Goal: Find contact information: Find contact information

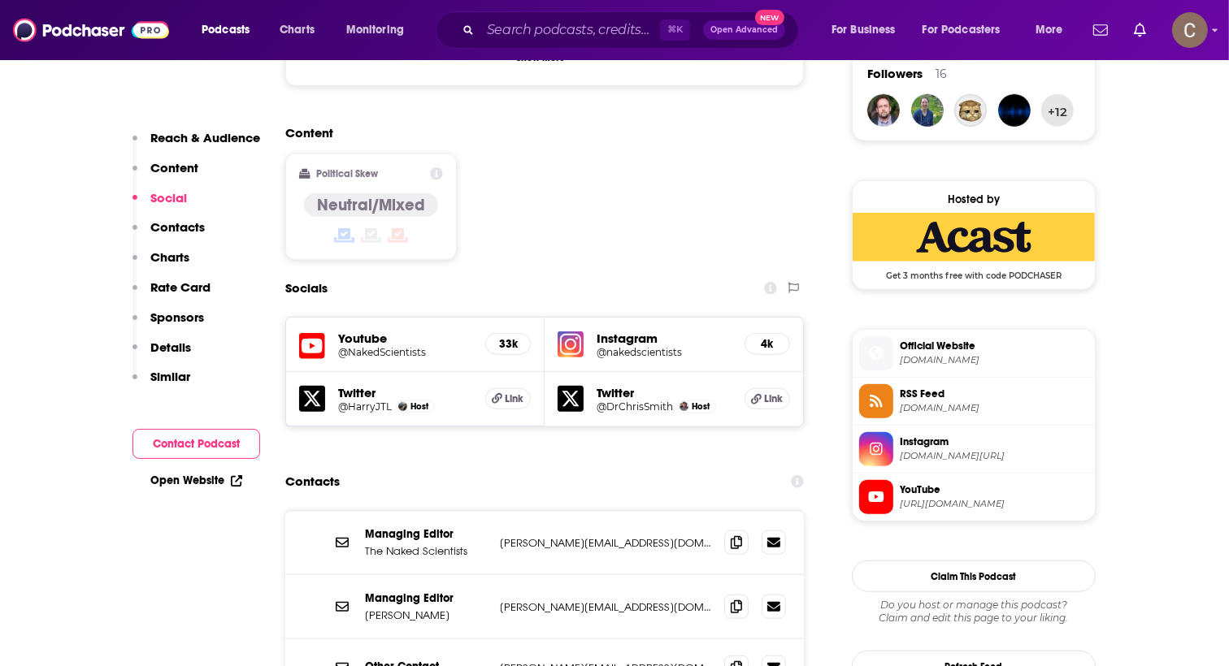
scroll to position [1330, 0]
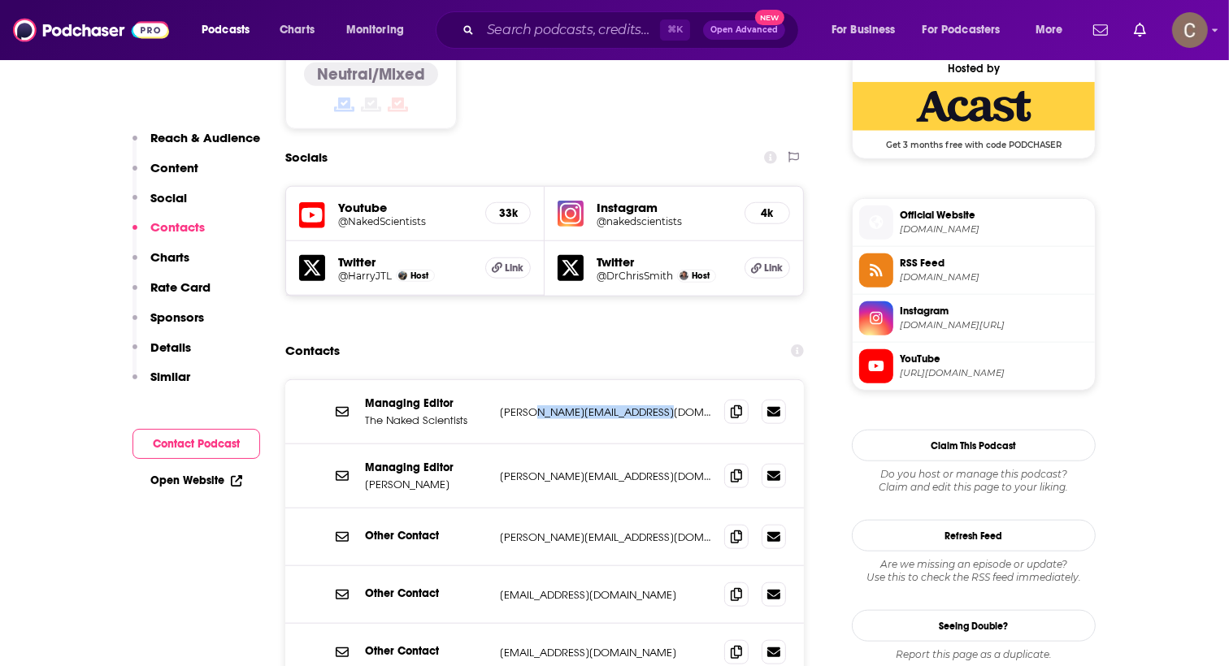
drag, startPoint x: 665, startPoint y: 368, endPoint x: 527, endPoint y: 362, distance: 137.5
click at [527, 406] on p "chris@thenakedscientists.com" at bounding box center [605, 413] width 211 height 14
click at [731, 405] on icon at bounding box center [736, 411] width 11 height 13
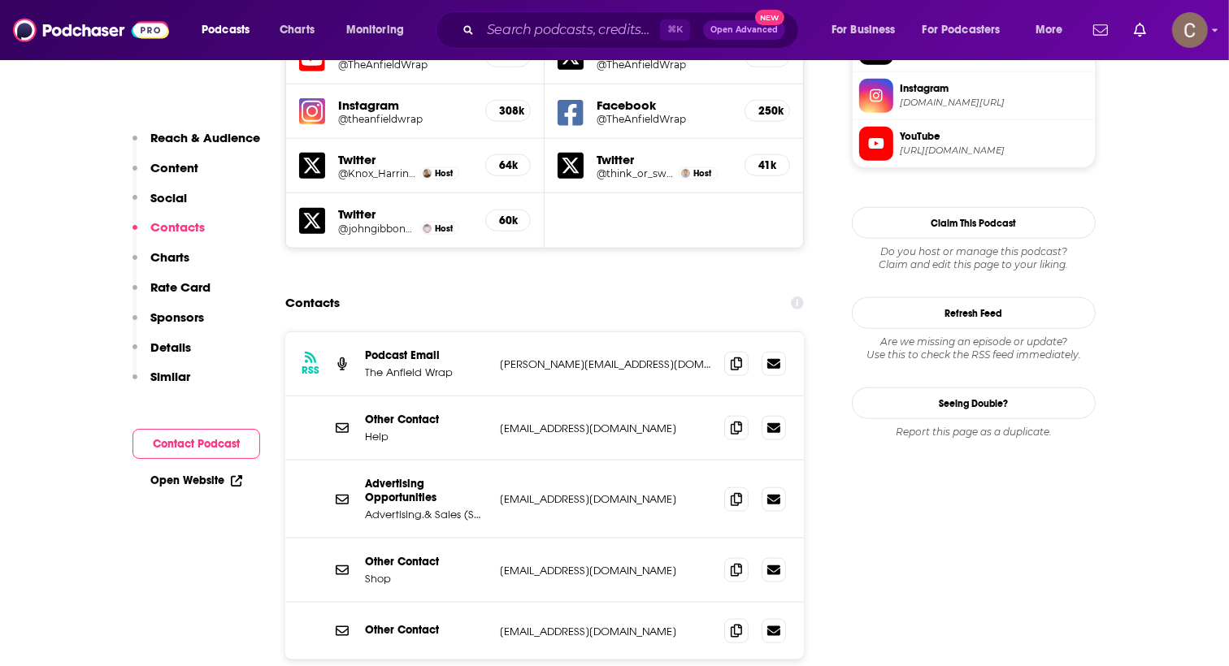
scroll to position [1503, 0]
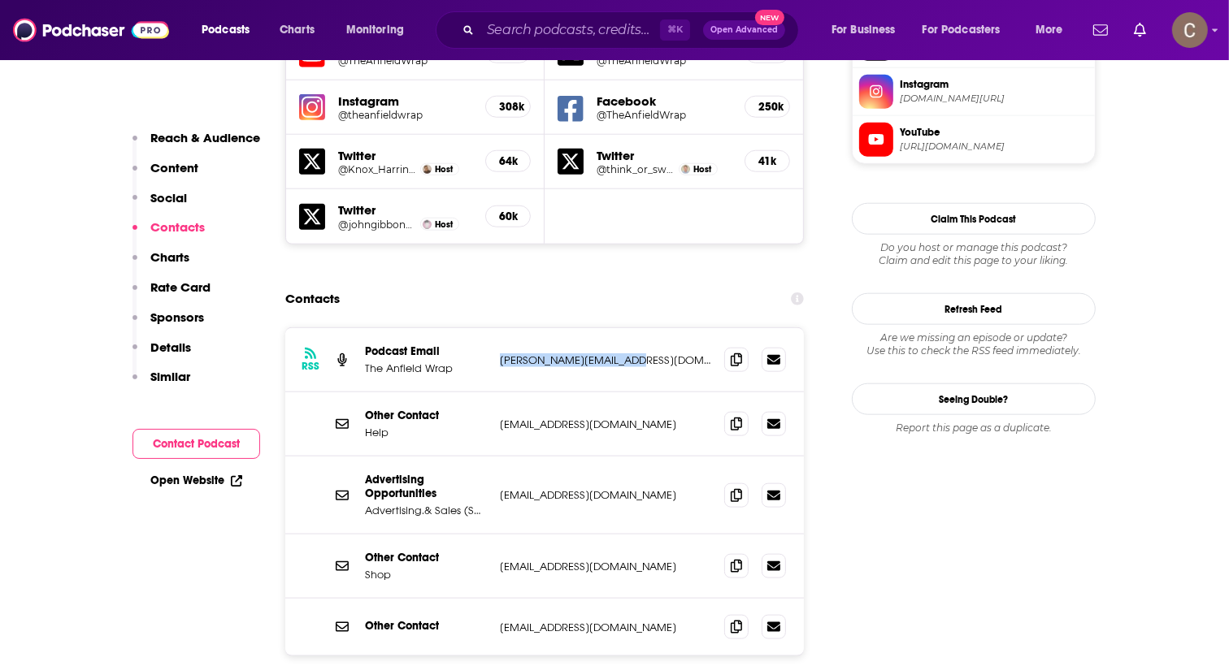
drag, startPoint x: 653, startPoint y: 284, endPoint x: 492, endPoint y: 287, distance: 161.8
click at [492, 328] on div "RSS Podcast Email The Anfield Wrap [EMAIL_ADDRESS][DOMAIN_NAME] [PERSON_NAME][E…" at bounding box center [544, 360] width 518 height 64
copy div "[PERSON_NAME][EMAIL_ADDRESS][DOMAIN_NAME]"
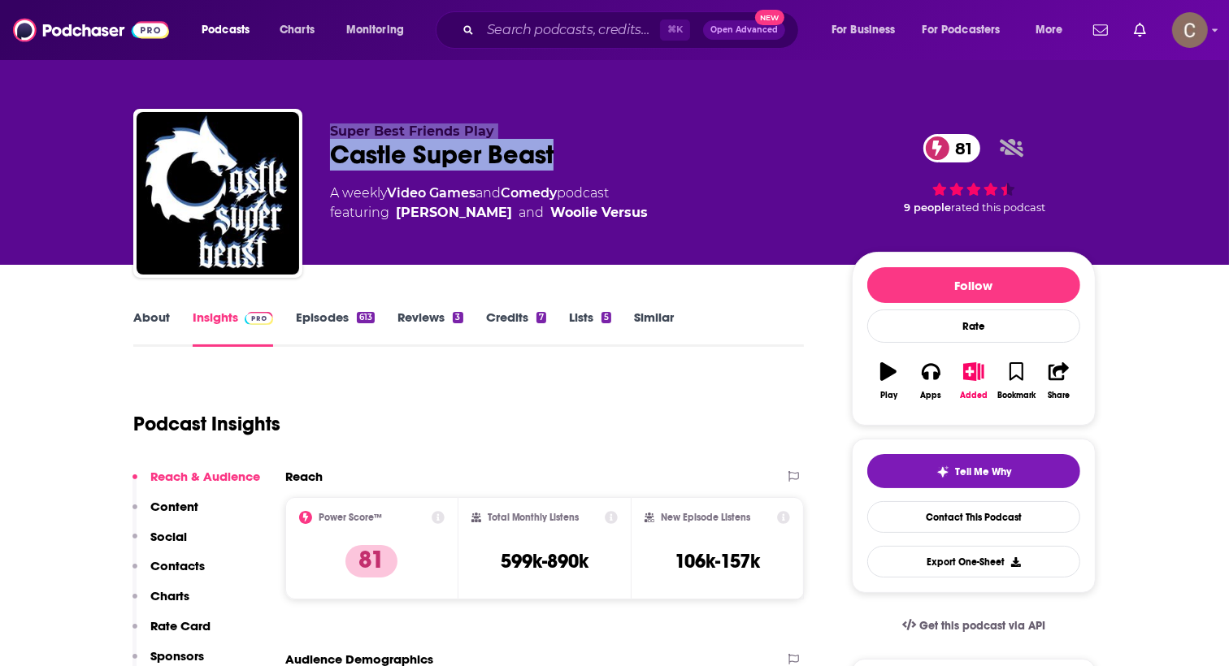
drag, startPoint x: 597, startPoint y: 158, endPoint x: 309, endPoint y: 128, distance: 290.0
click at [307, 131] on div "Super Best Friends Play Castle Super Beast 81 A weekly Video Games and Comedy p…" at bounding box center [614, 197] width 962 height 176
copy div "Super Best Friends Play Castle Super Beast"
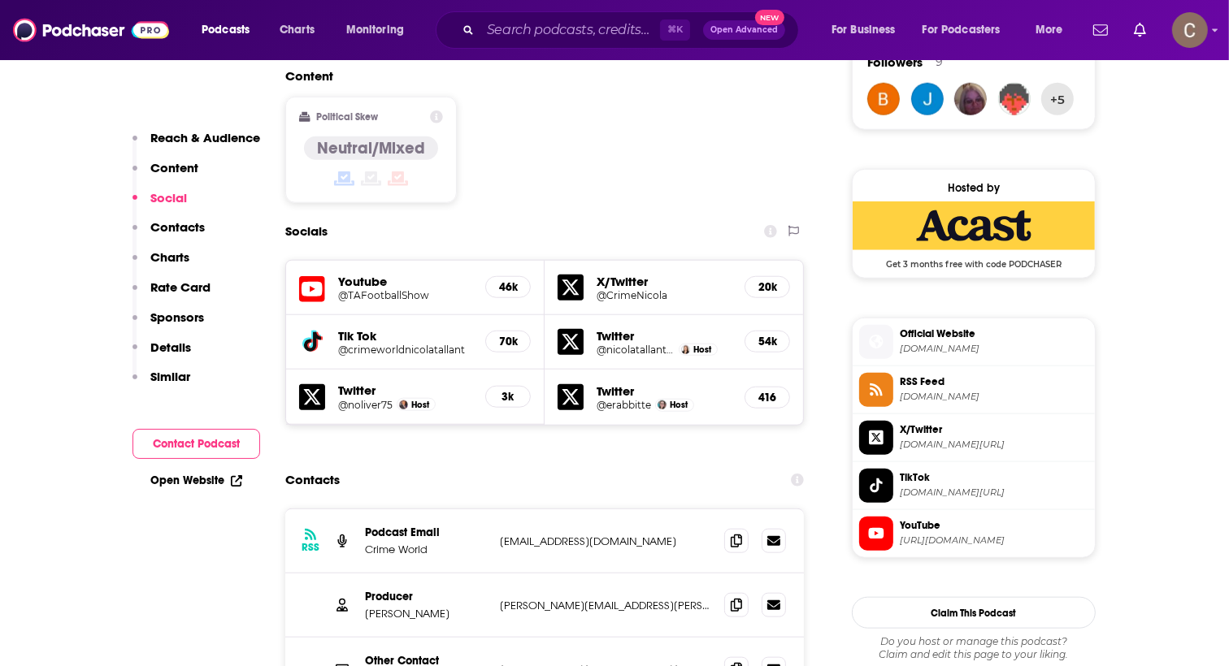
scroll to position [1493, 0]
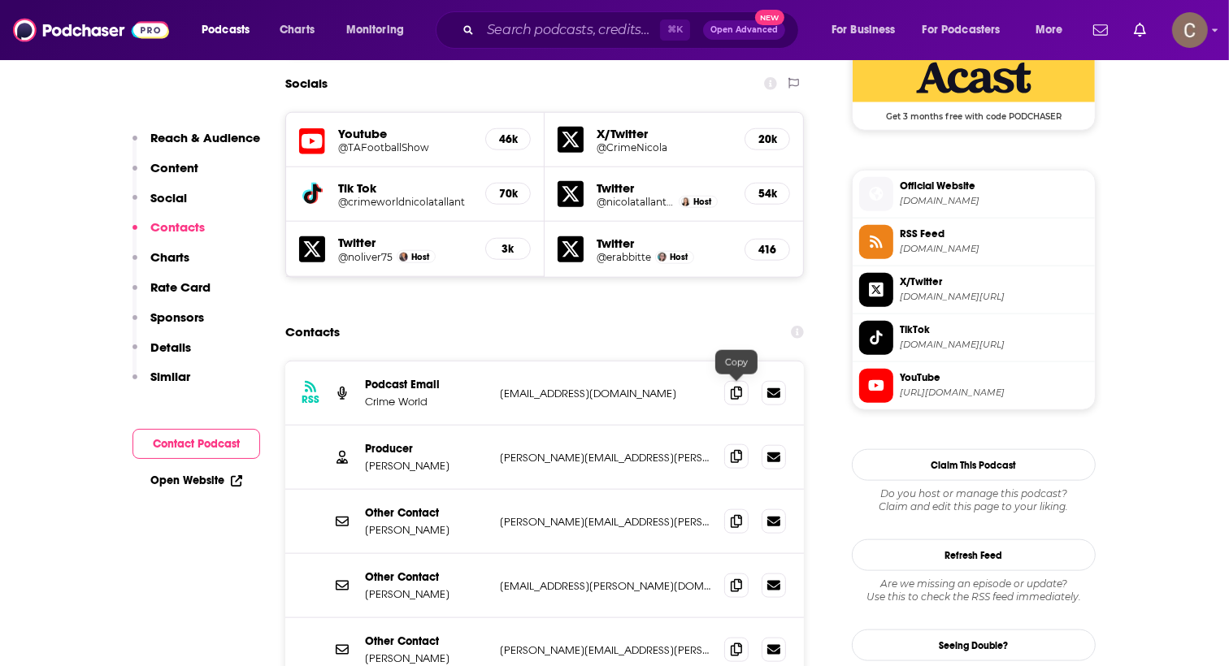
click at [736, 450] on icon at bounding box center [736, 456] width 11 height 13
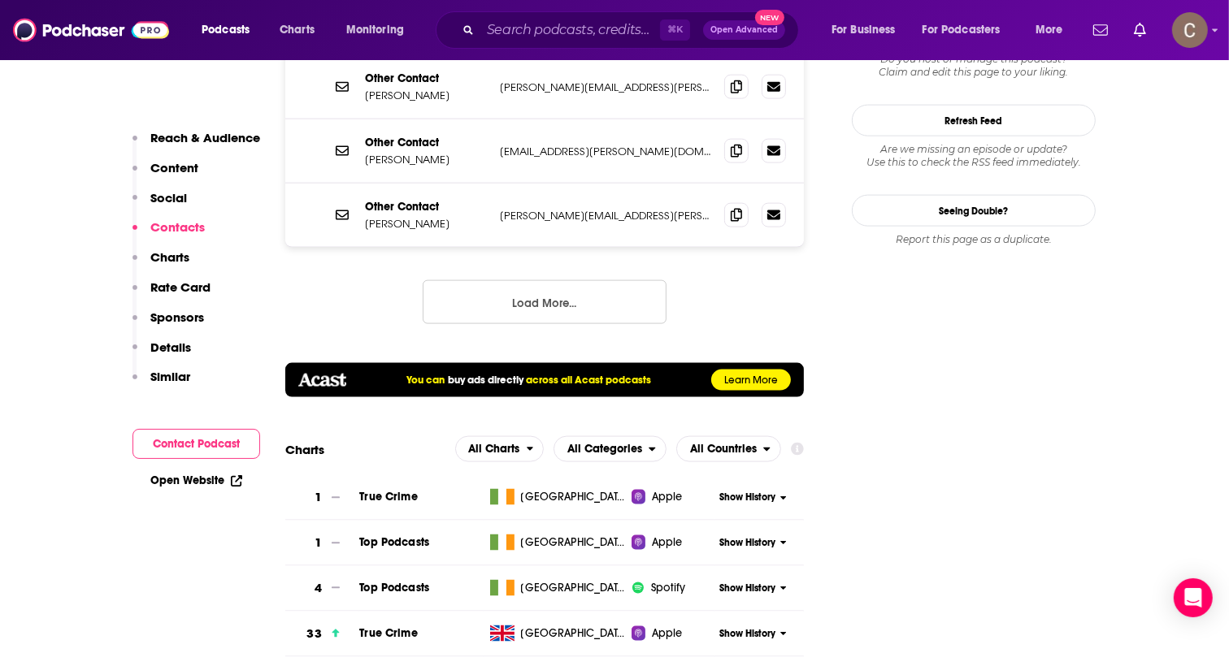
scroll to position [1977, 0]
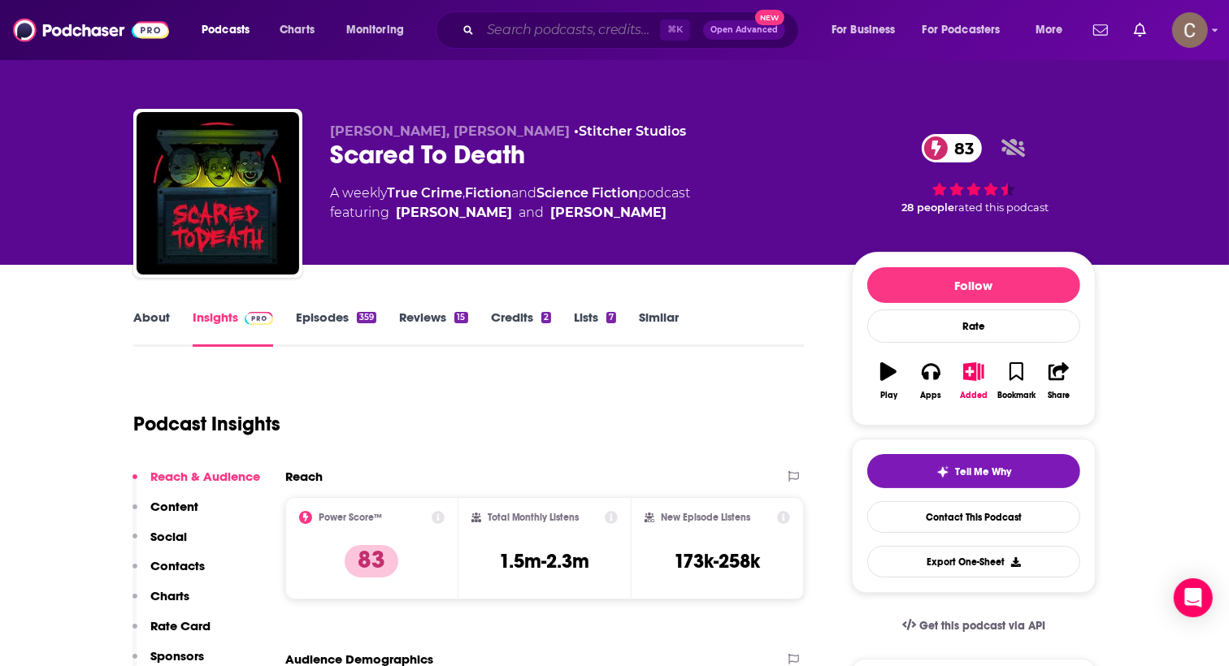
click at [539, 32] on input "Search podcasts, credits, & more..." at bounding box center [570, 30] width 180 height 26
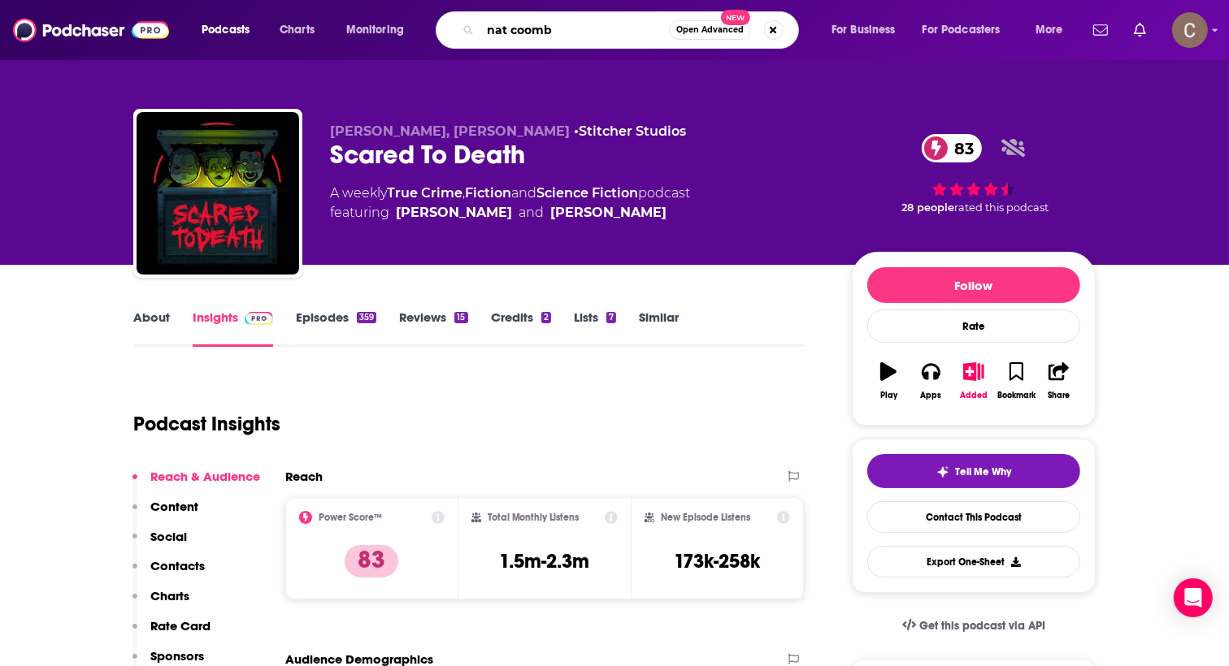
type input "nat coombs"
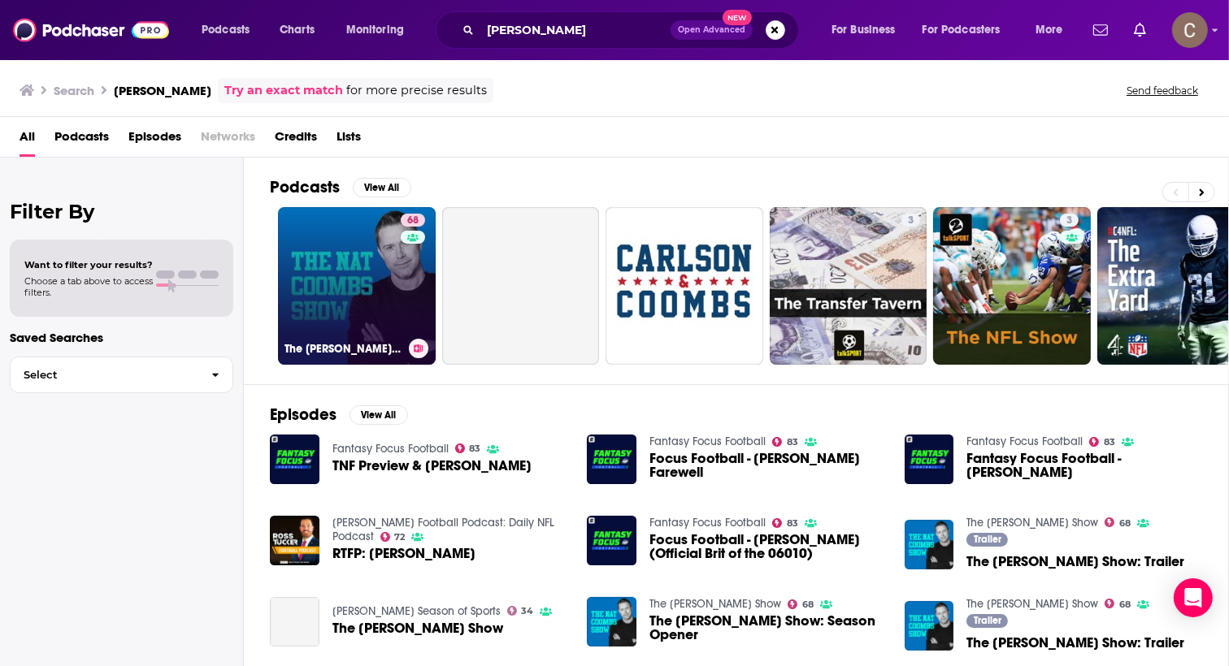
click at [354, 278] on link "68 The Nat Coombs Show" at bounding box center [357, 286] width 158 height 158
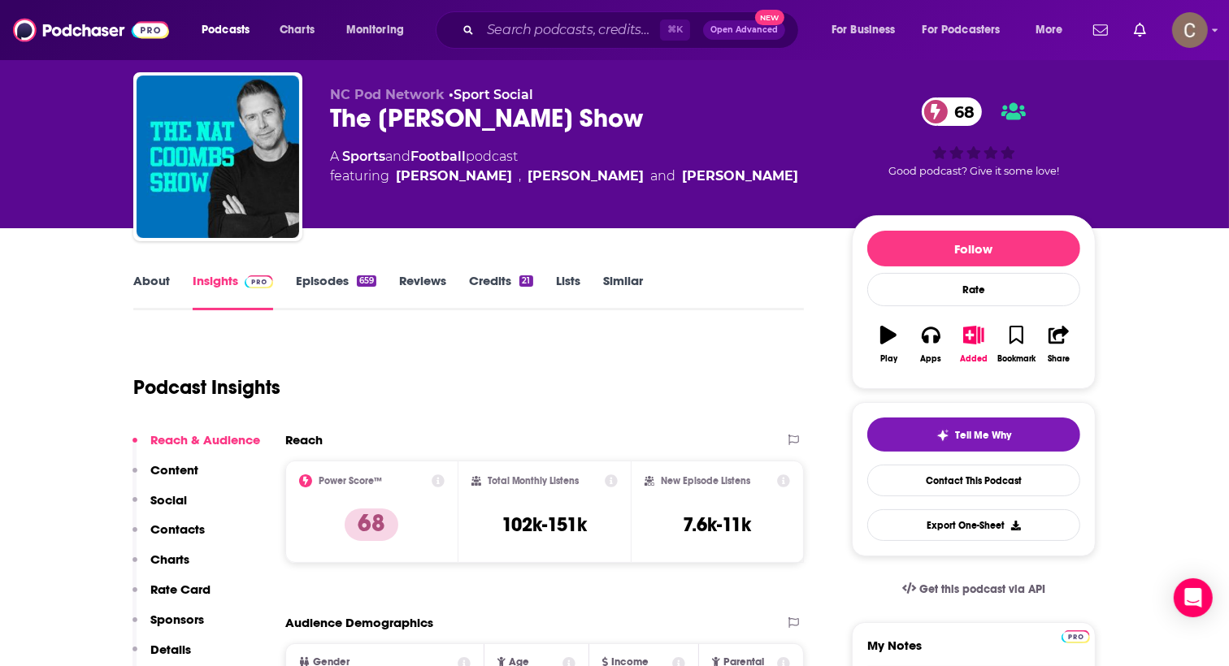
scroll to position [41, 0]
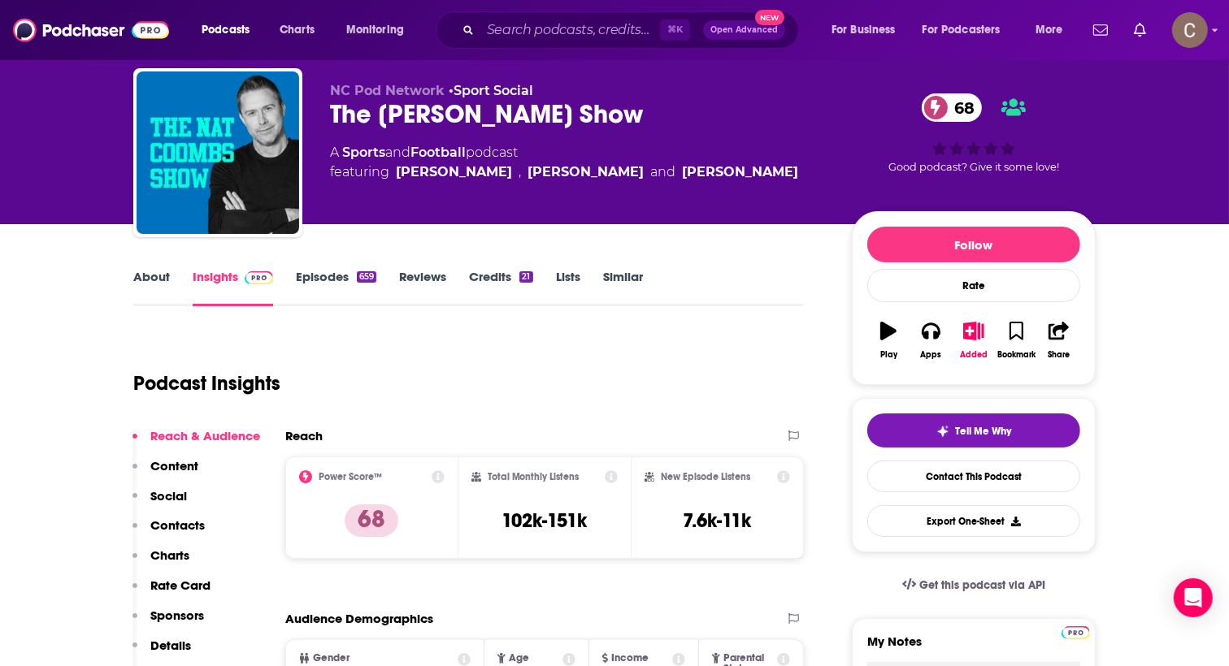
click at [337, 286] on link "Episodes 659" at bounding box center [336, 287] width 80 height 37
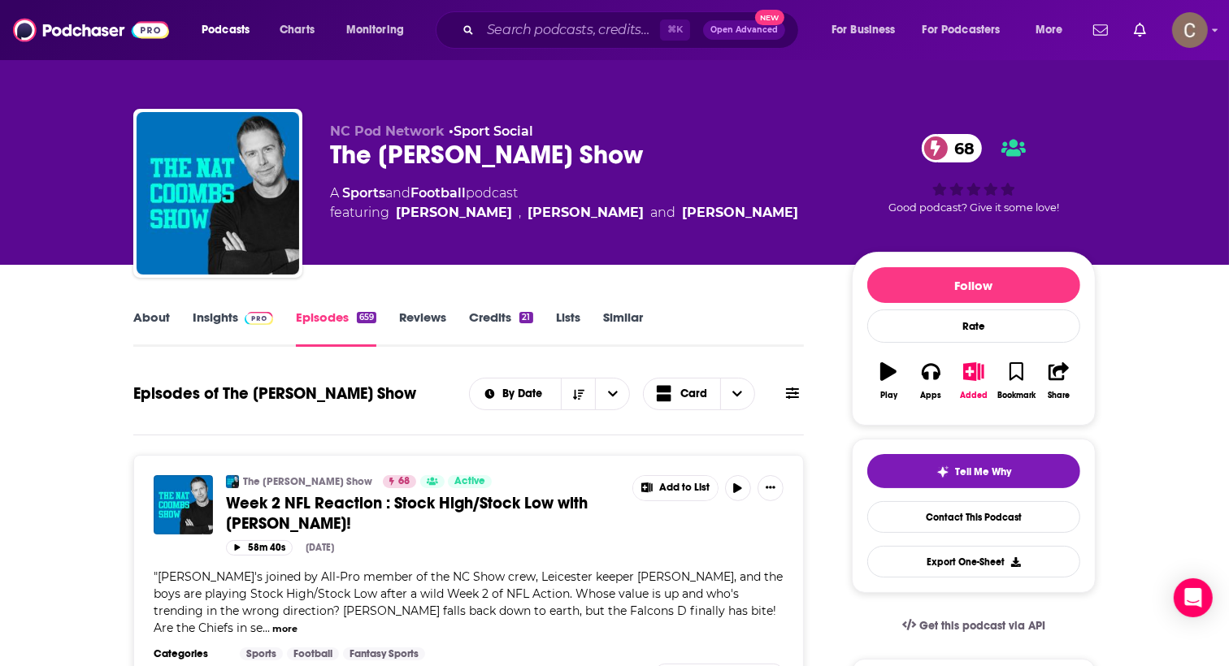
click at [497, 158] on div "The Nat Coombs Show 68" at bounding box center [578, 155] width 496 height 32
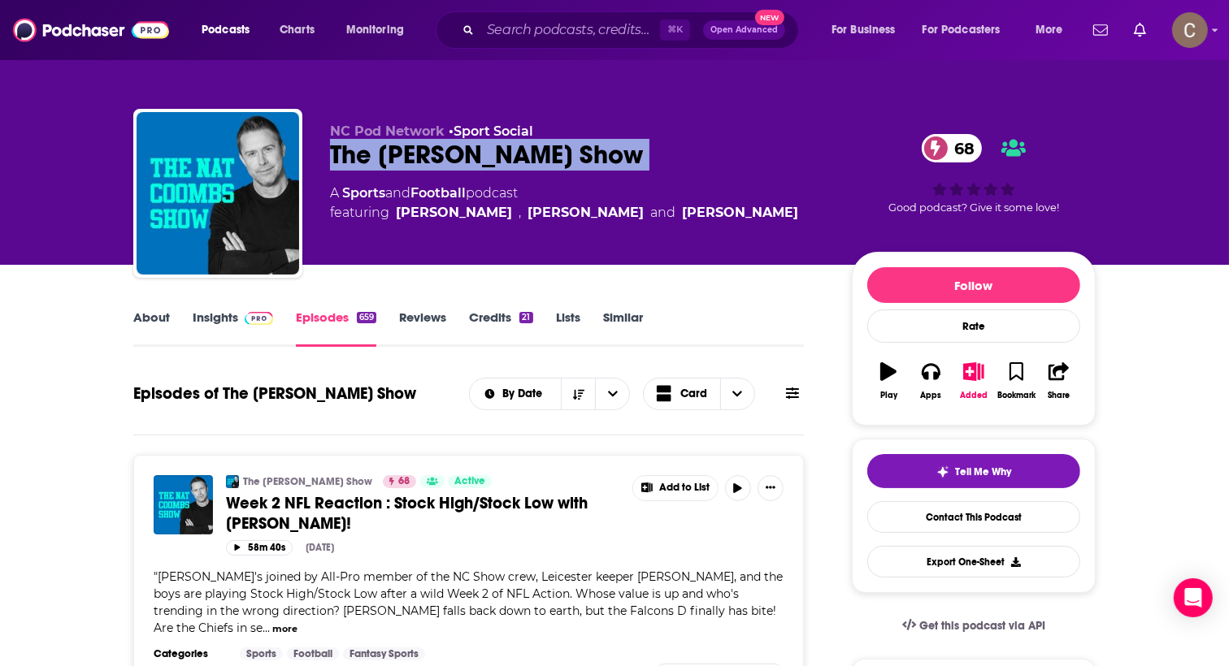
click at [497, 158] on div "The Nat Coombs Show 68" at bounding box center [578, 155] width 496 height 32
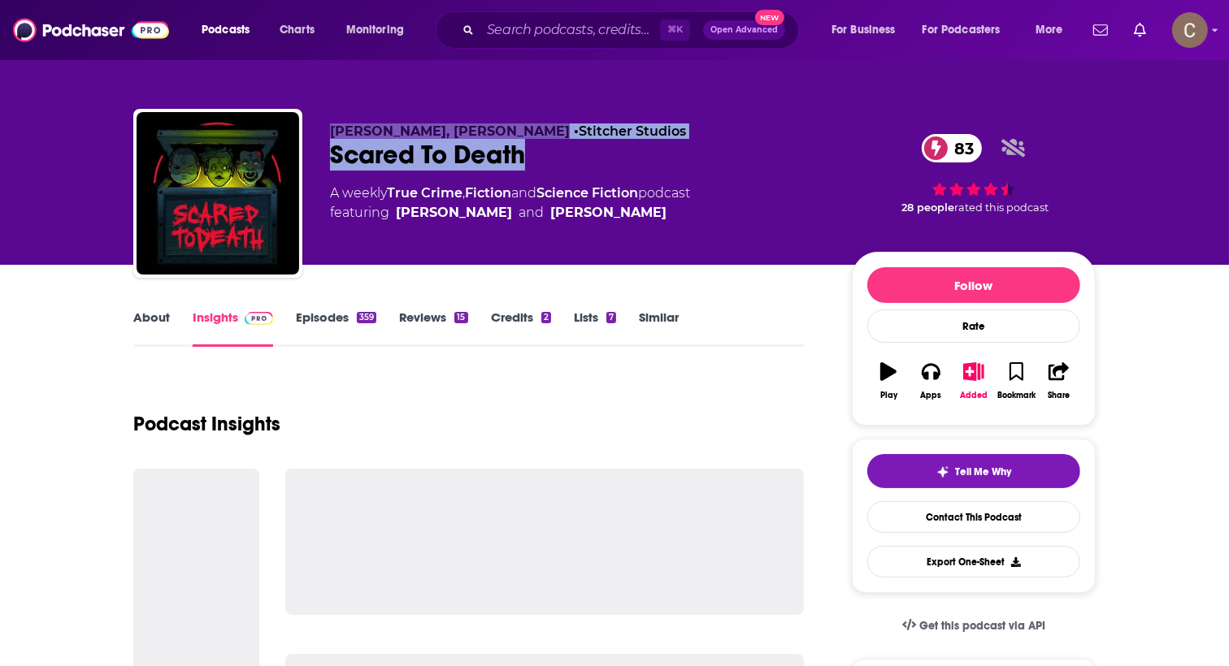
drag, startPoint x: 623, startPoint y: 158, endPoint x: 522, endPoint y: 99, distance: 117.6
click at [522, 99] on div "[PERSON_NAME], [PERSON_NAME] • Stitcher Studios Scared To Death 83 A weekly Tru…" at bounding box center [614, 177] width 987 height 176
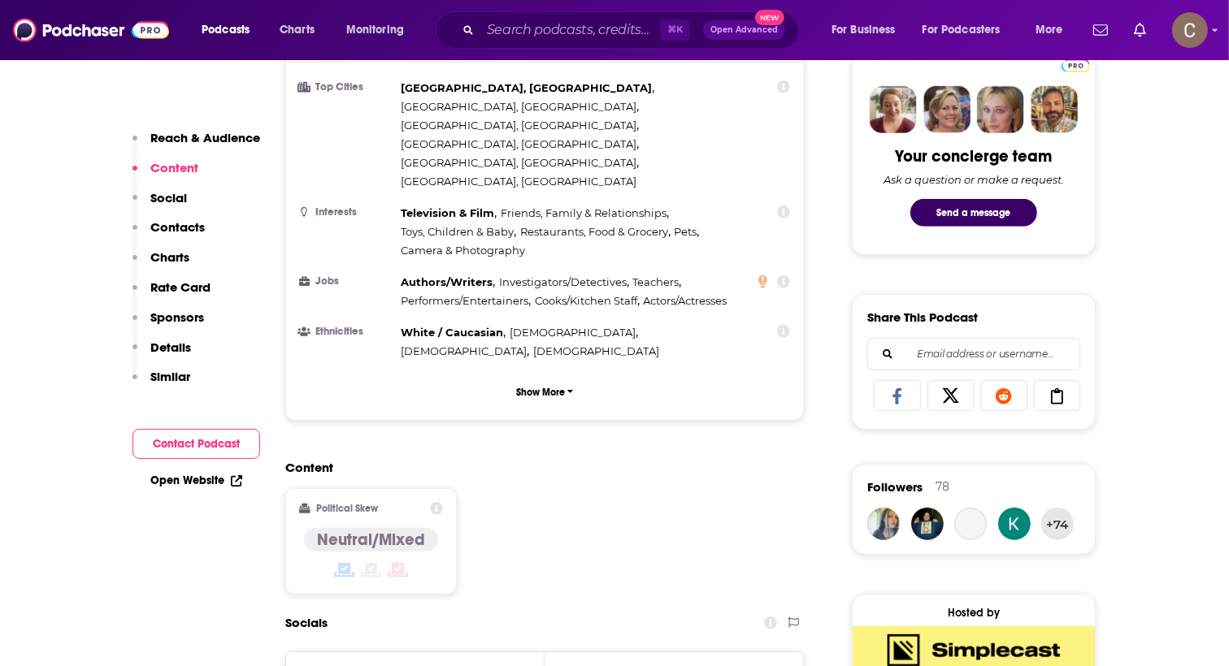
scroll to position [1038, 0]
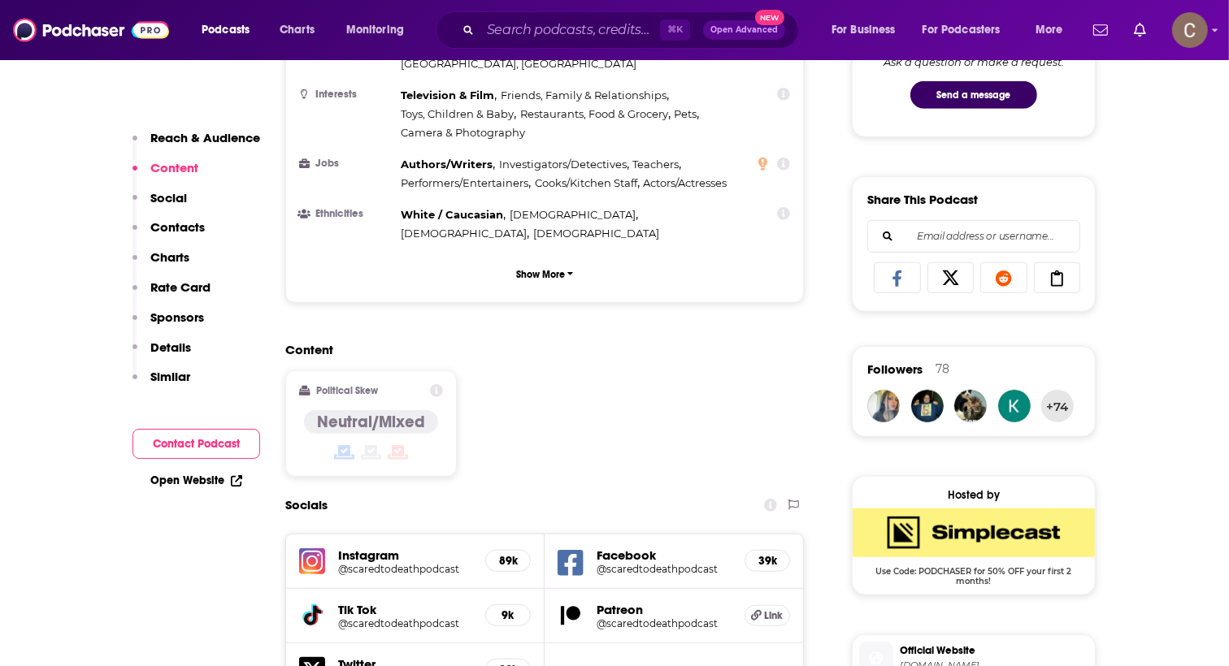
click at [652, 602] on h5 "Patreon" at bounding box center [663, 609] width 135 height 15
click at [674, 618] on h5 "@scaredtodeathpodcast" at bounding box center [663, 624] width 135 height 12
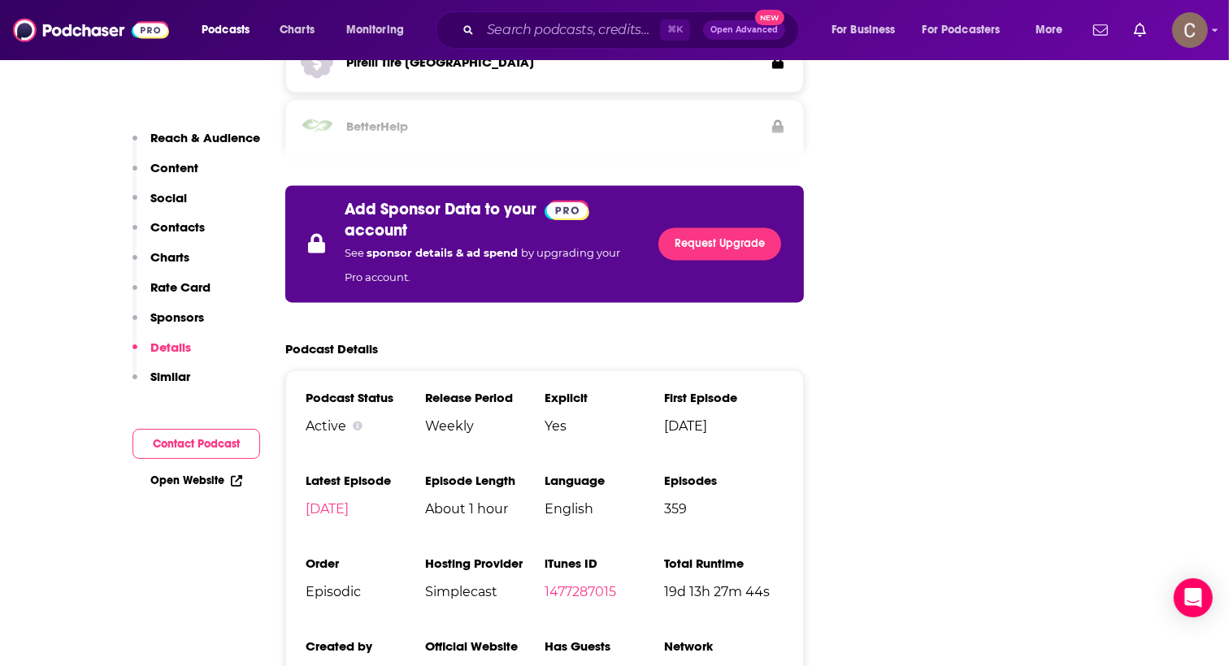
scroll to position [3179, 0]
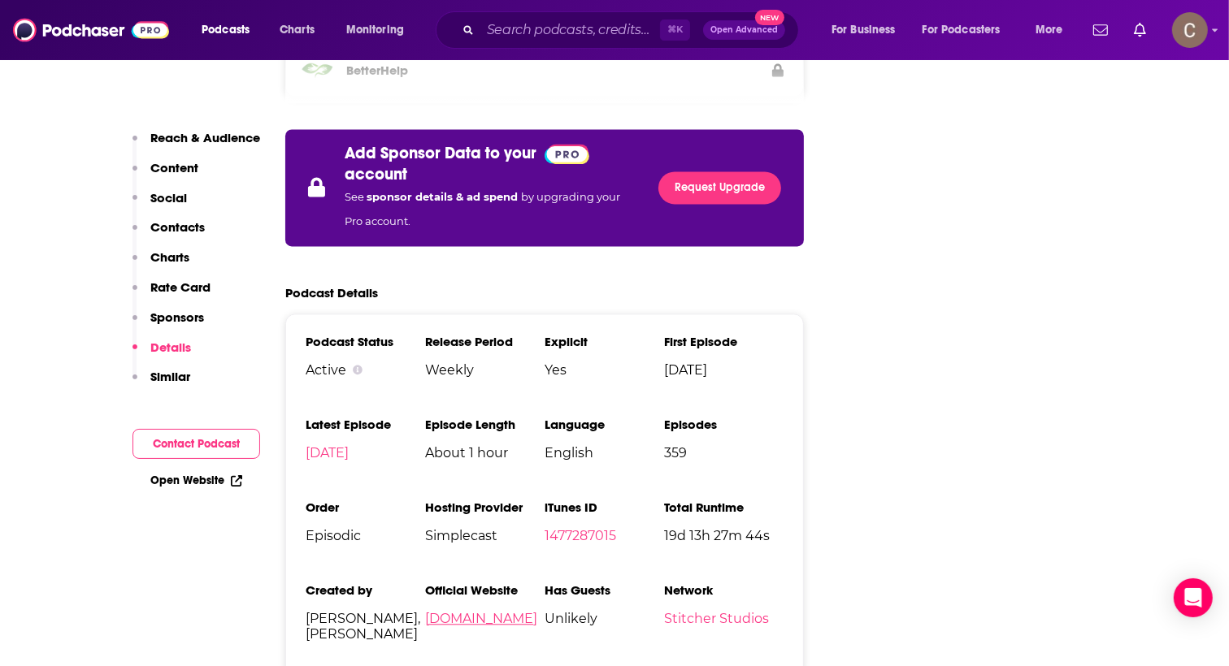
click at [537, 611] on link "badmagicproductions.com" at bounding box center [481, 618] width 112 height 15
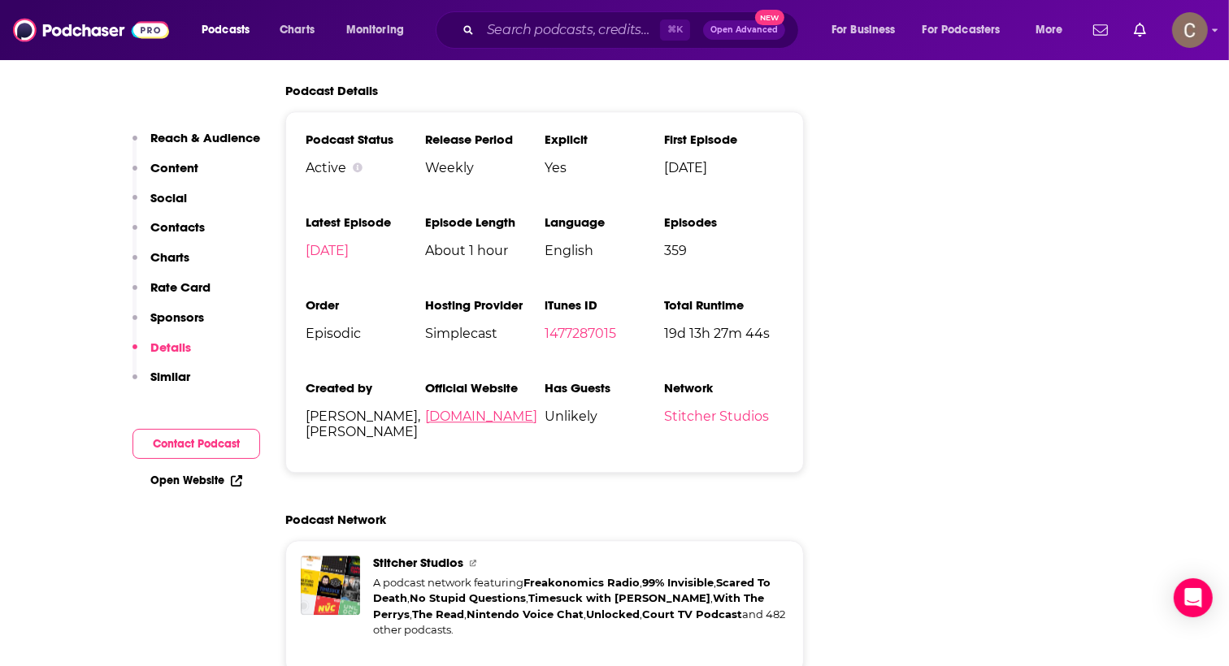
scroll to position [3383, 0]
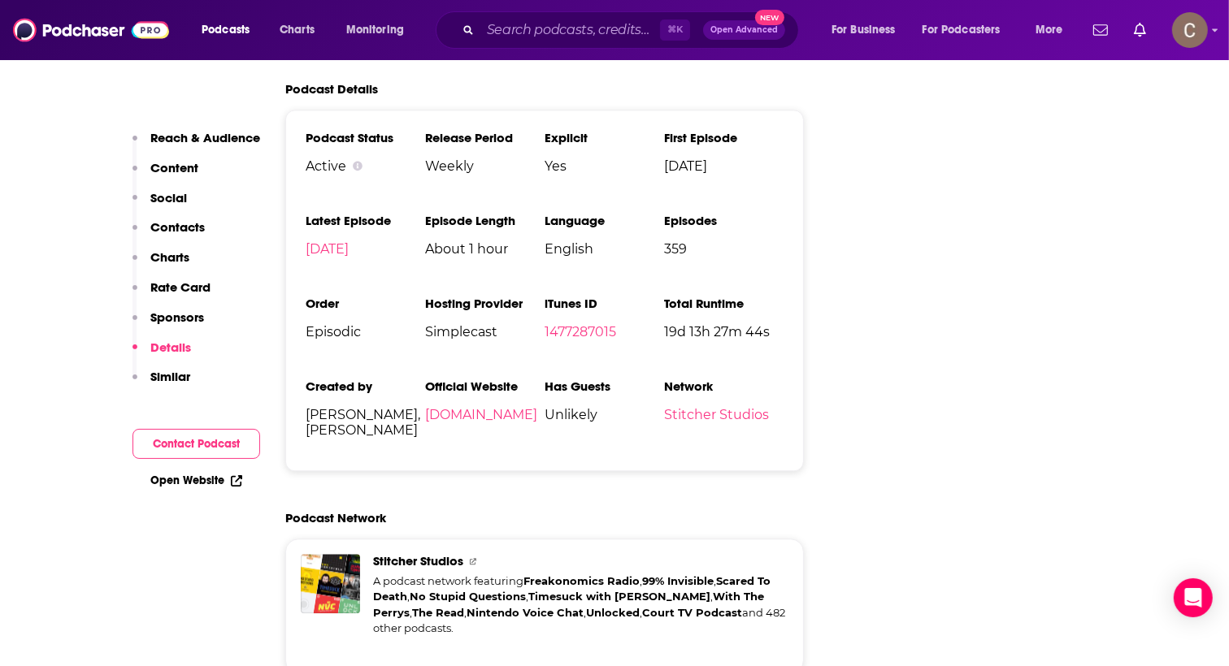
click at [319, 407] on span "Dan Cummins, Lynze Cummins" at bounding box center [365, 422] width 119 height 31
copy span "Lynze"
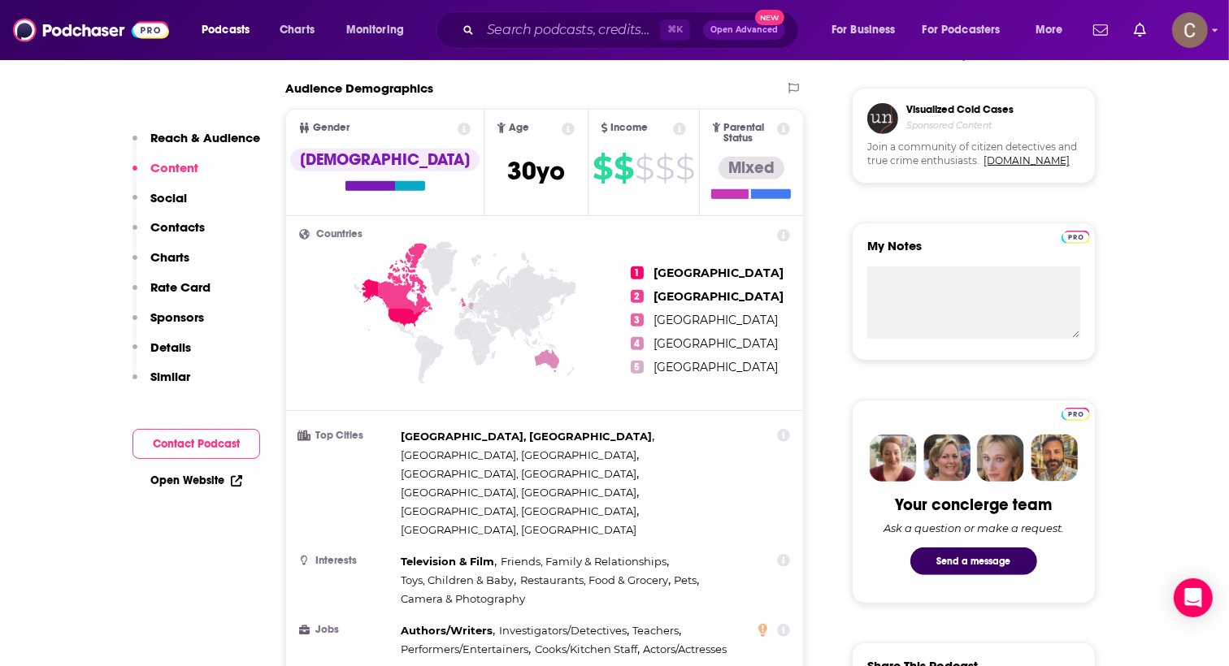
scroll to position [231, 0]
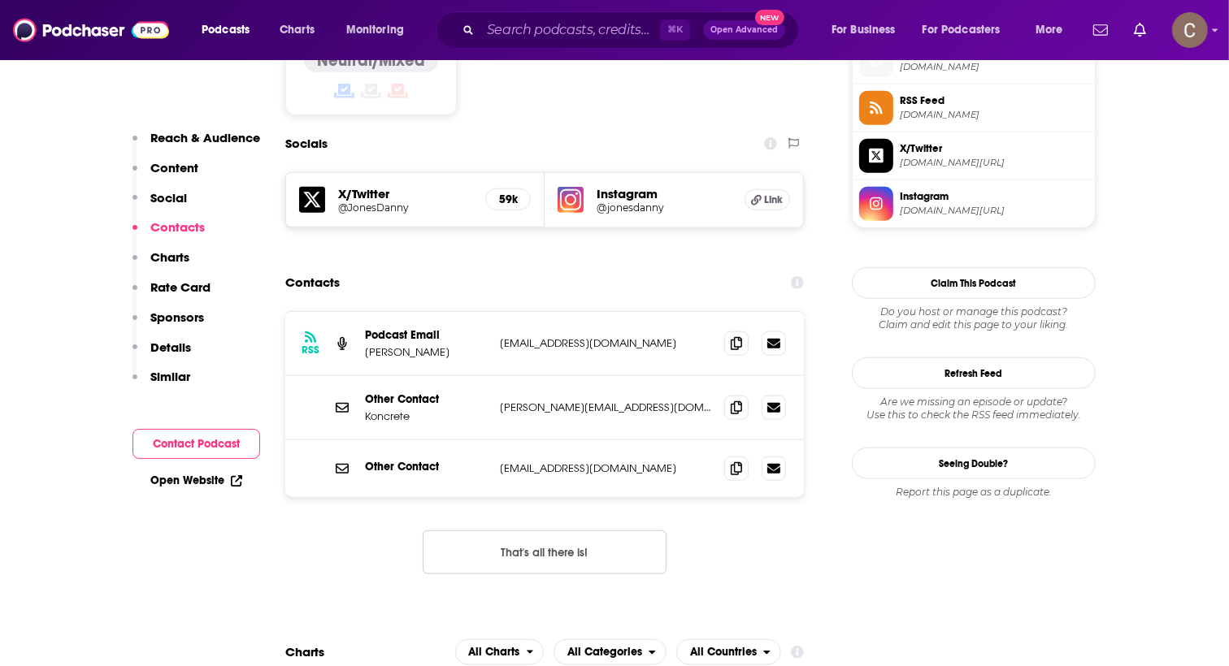
scroll to position [1358, 0]
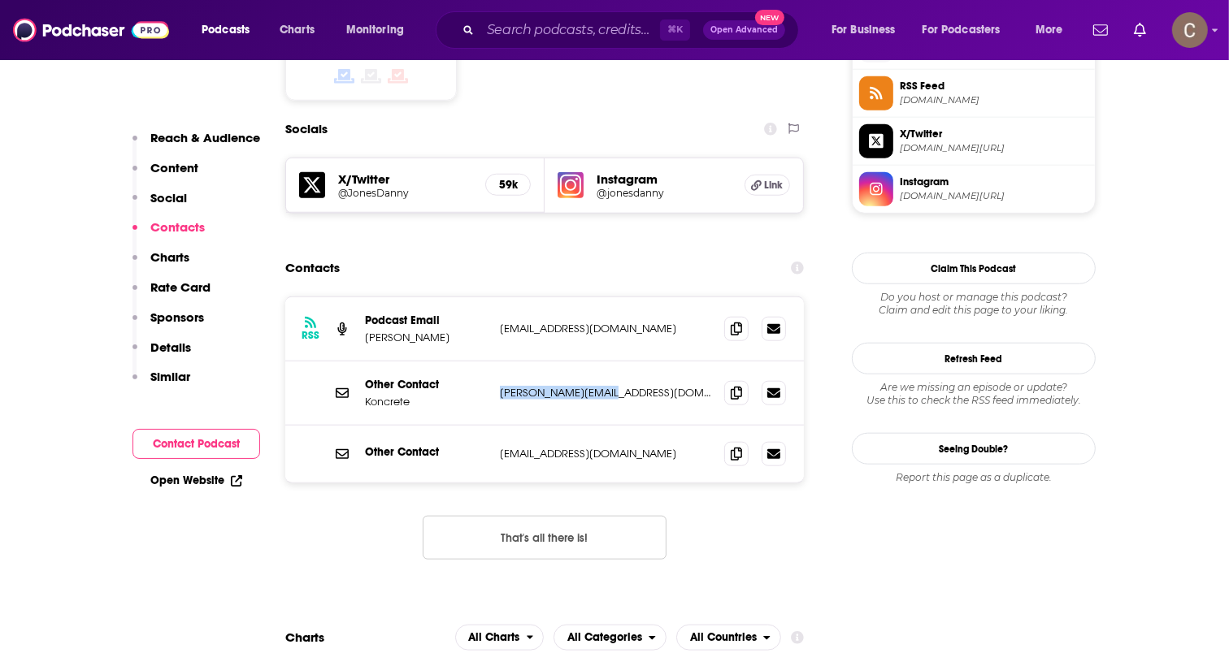
drag, startPoint x: 622, startPoint y: 322, endPoint x: 495, endPoint y: 326, distance: 126.8
click at [495, 362] on div "Other Contact Koncrete daniel@koncrete.com daniel@koncrete.com" at bounding box center [544, 394] width 518 height 64
copy p "daniel@koncrete.com"
click at [729, 380] on span at bounding box center [736, 392] width 24 height 24
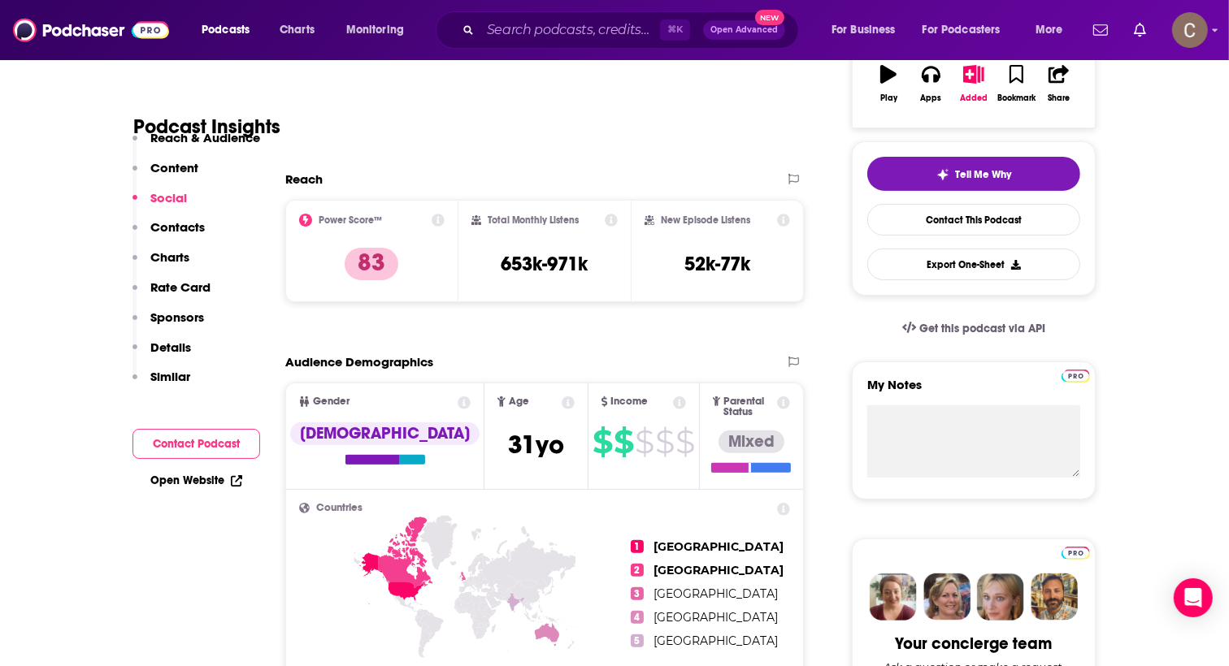
scroll to position [0, 0]
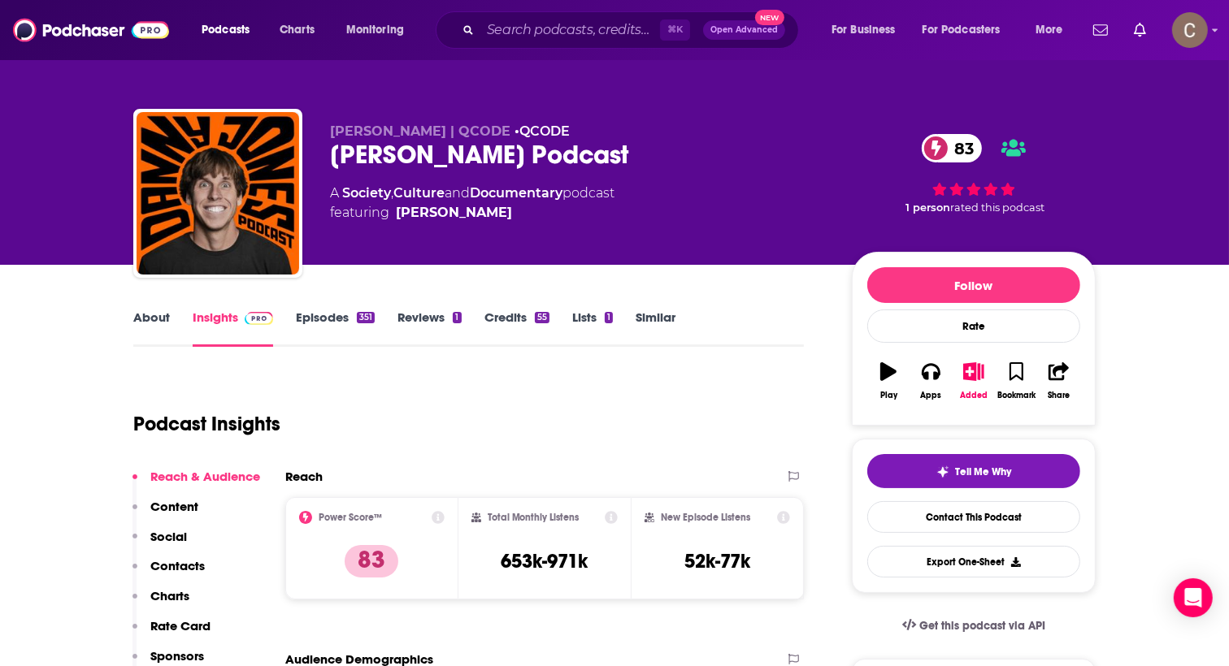
click at [427, 158] on div "Danny Jones Podcast 83" at bounding box center [578, 155] width 496 height 32
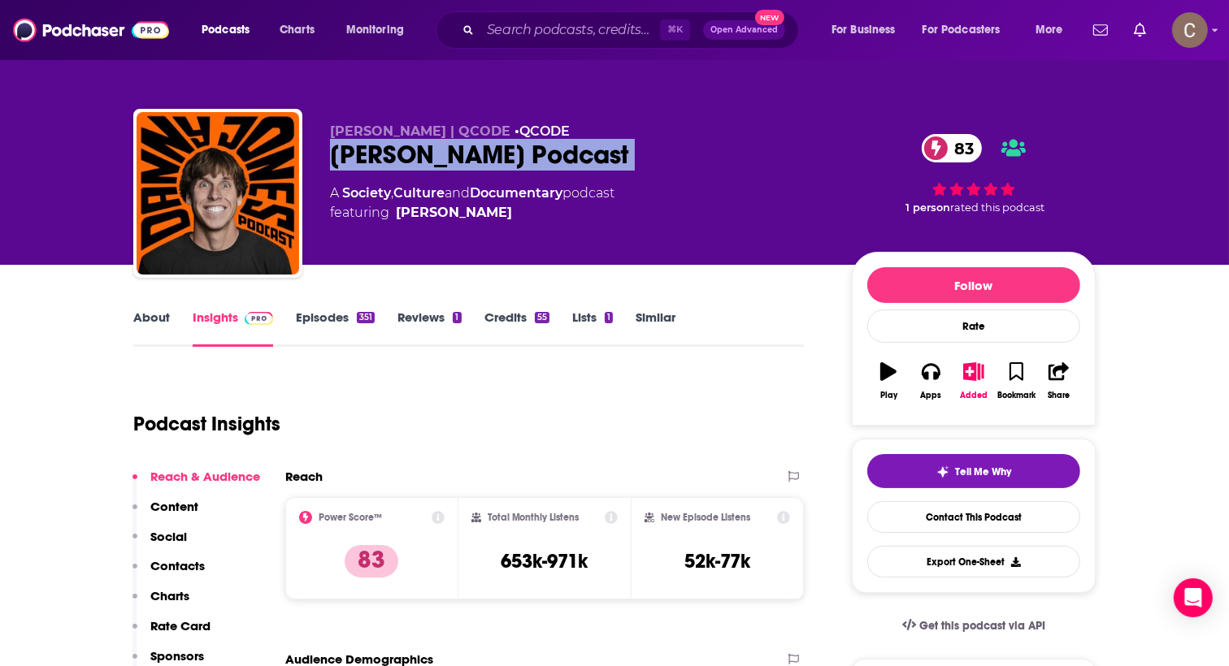
click at [427, 158] on div "Danny Jones Podcast 83" at bounding box center [578, 155] width 496 height 32
copy div "Danny Jones Podcast 83"
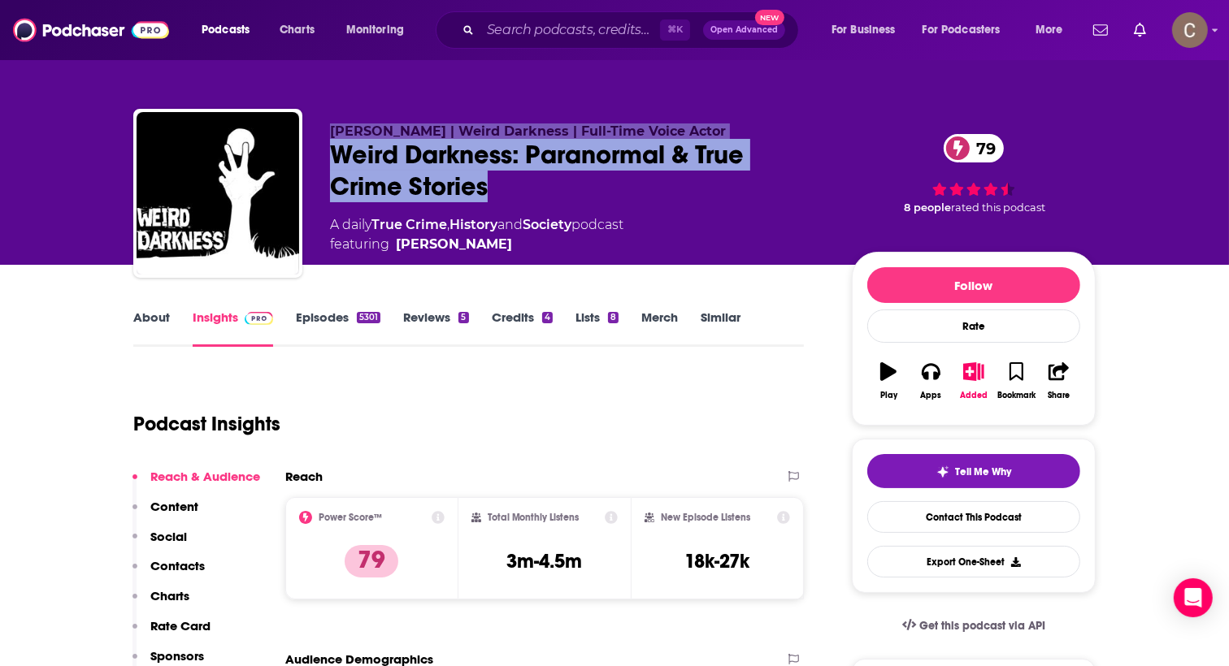
drag, startPoint x: 614, startPoint y: 189, endPoint x: 306, endPoint y: 126, distance: 315.1
click at [306, 126] on div "Darren Marlar | Weird Darkness | Full-Time Voice Actor Weird Darkness: Paranorm…" at bounding box center [614, 197] width 962 height 176
click at [267, 76] on div "Darren Marlar | Weird Darkness | Full-Time Voice Actor Weird Darkness: Paranorm…" at bounding box center [614, 132] width 1040 height 265
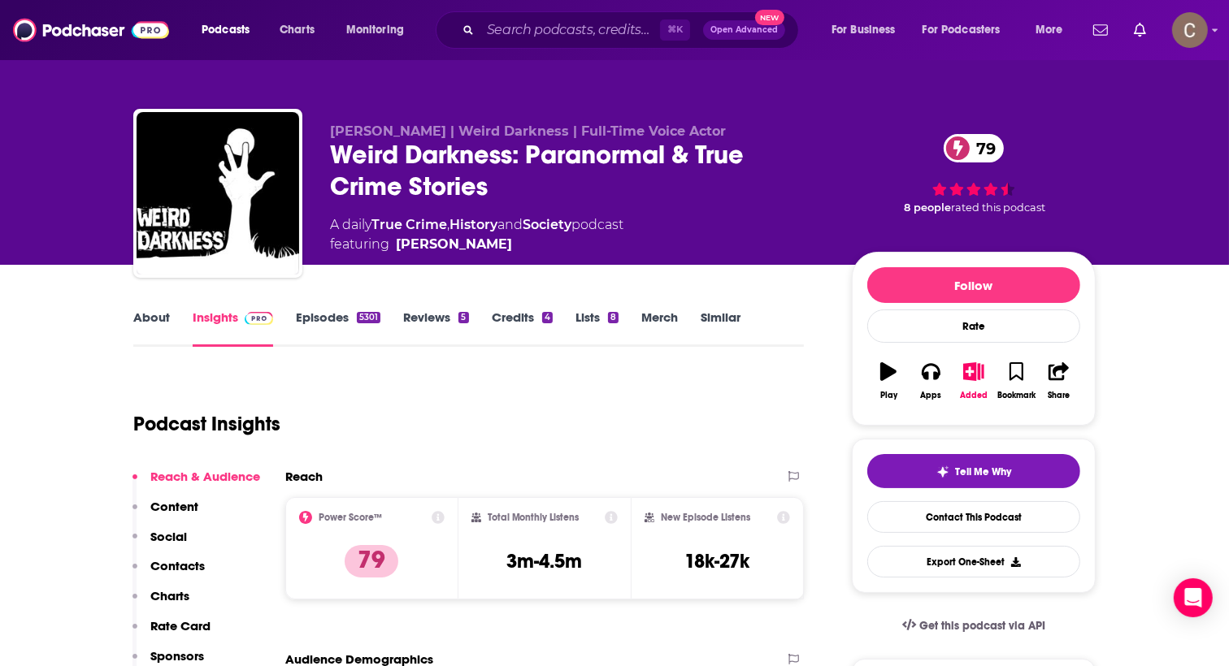
click at [422, 119] on div "Darren Marlar | Weird Darkness | Full-Time Voice Actor Weird Darkness: Paranorm…" at bounding box center [614, 197] width 962 height 176
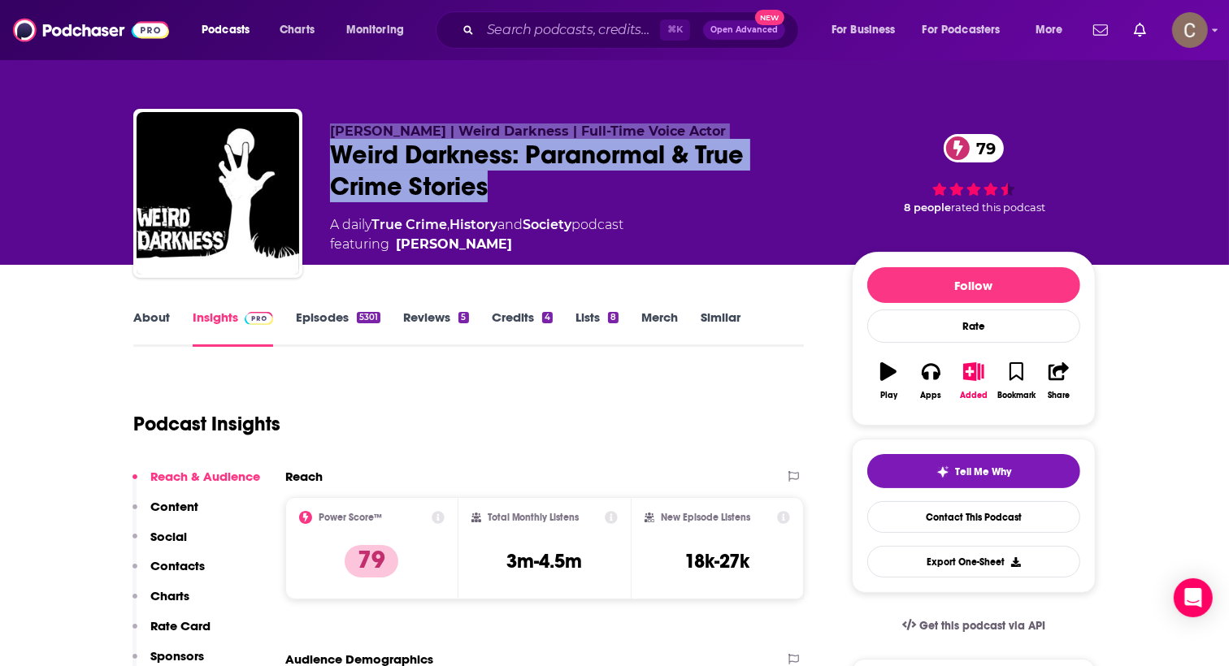
drag, startPoint x: 329, startPoint y: 116, endPoint x: 600, endPoint y: 188, distance: 279.9
click at [600, 188] on div "Darren Marlar | Weird Darkness | Full-Time Voice Actor Weird Darkness: Paranorm…" at bounding box center [614, 197] width 962 height 176
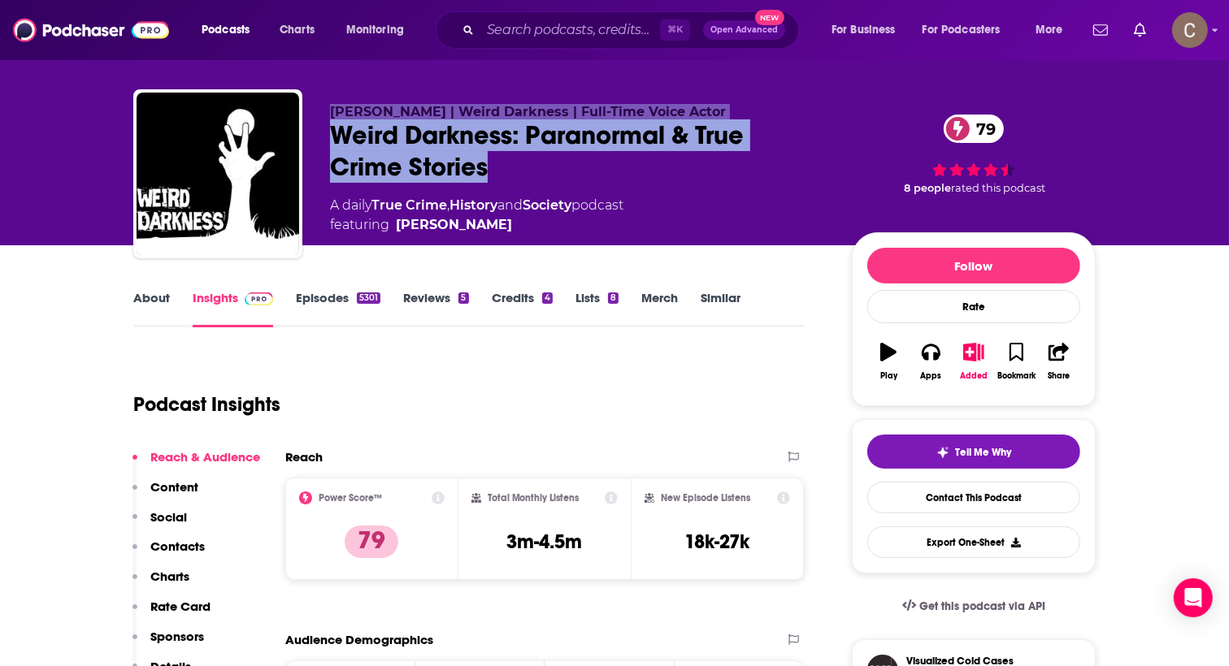
scroll to position [50, 0]
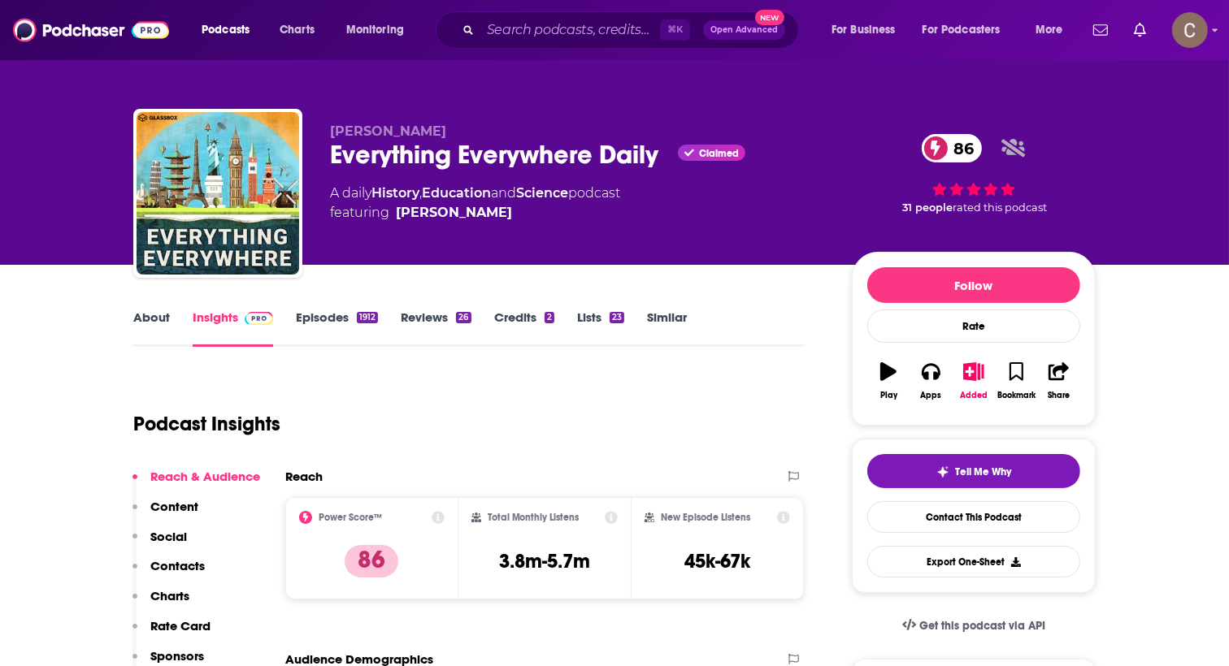
click at [317, 310] on link "Episodes 1912" at bounding box center [337, 328] width 82 height 37
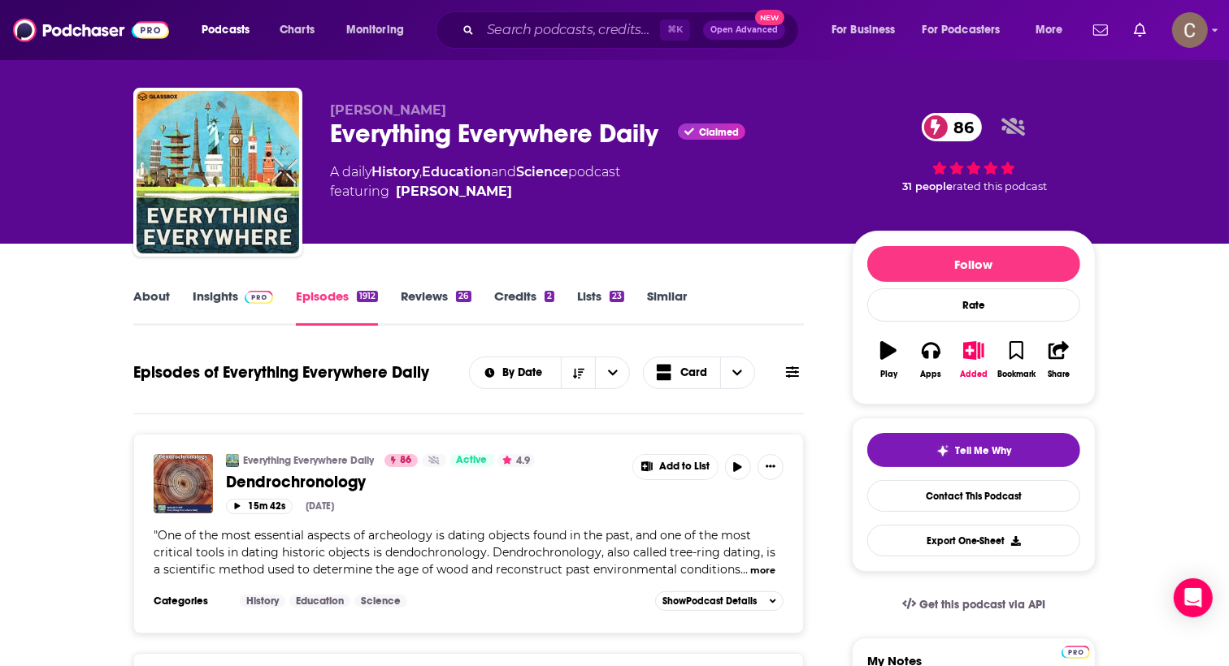
scroll to position [22, 0]
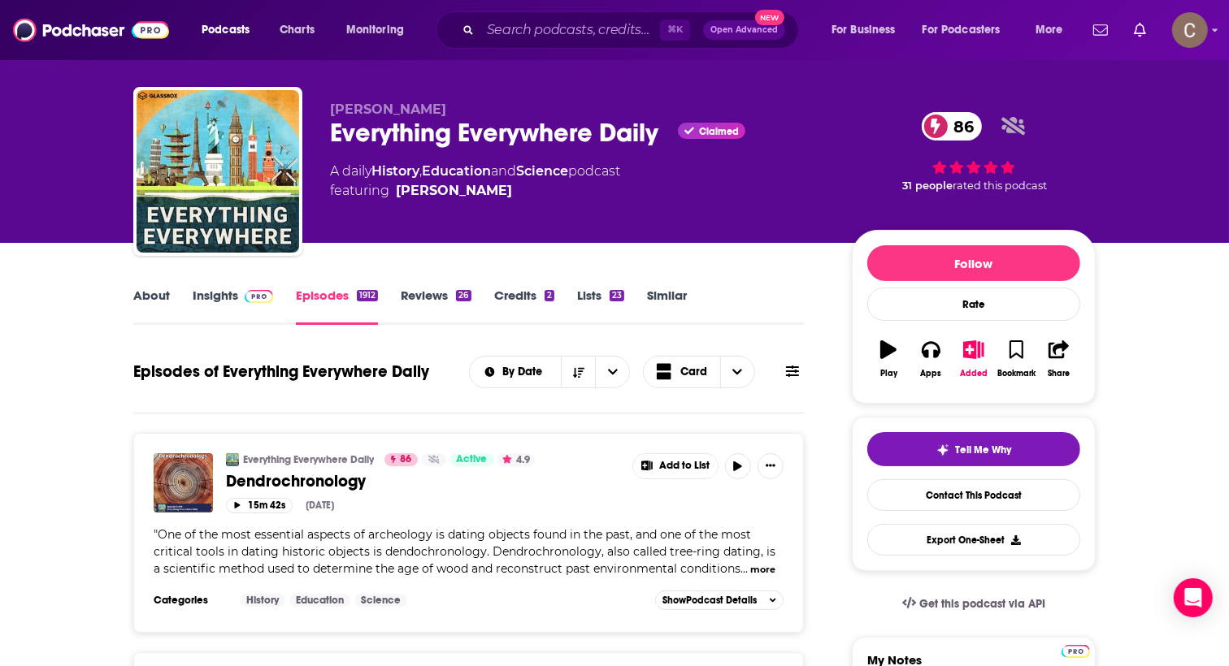
click at [236, 295] on link "Insights" at bounding box center [233, 306] width 80 height 37
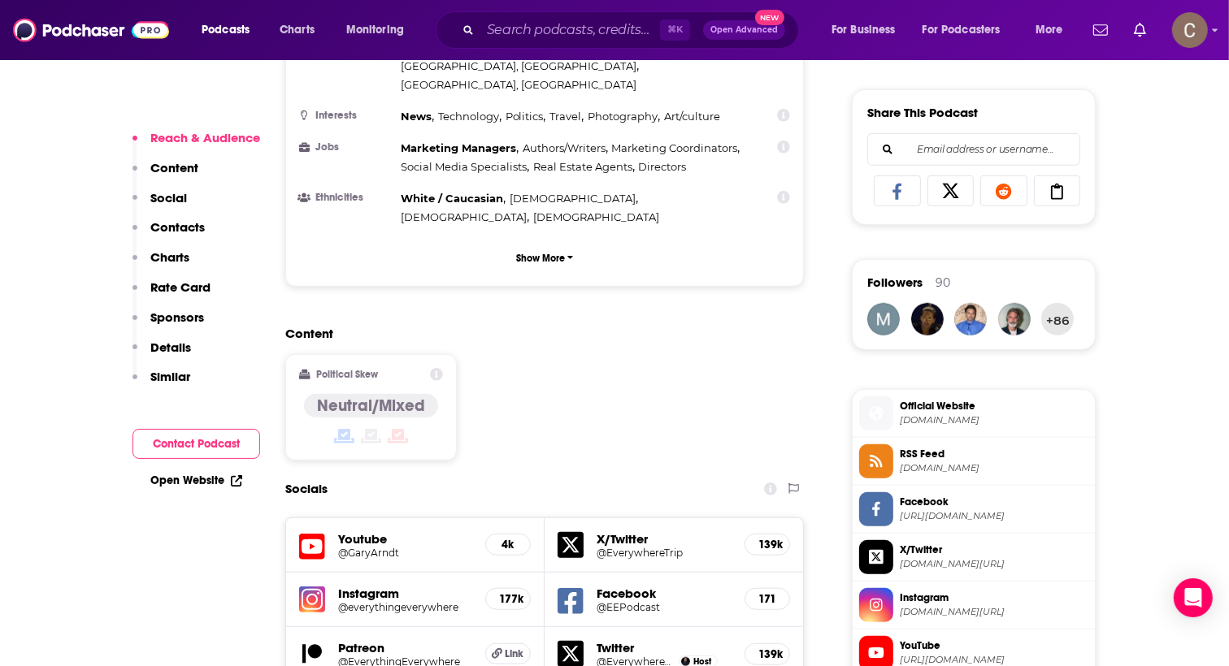
scroll to position [1173, 0]
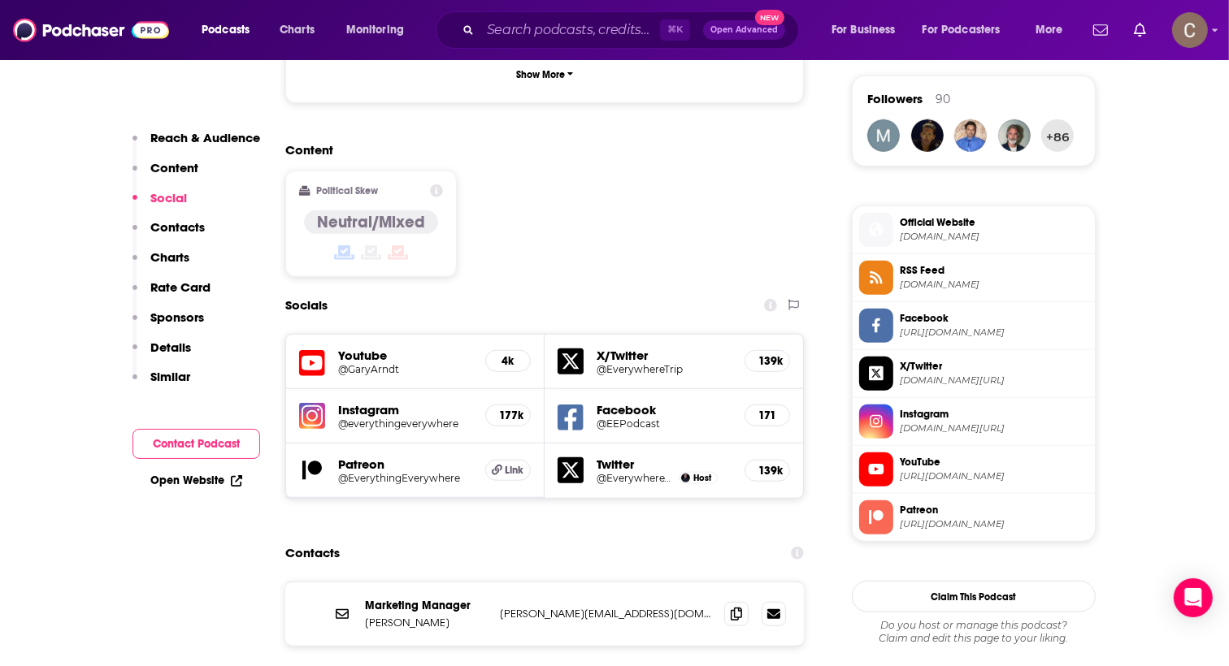
click at [376, 457] on h5 "Patreon" at bounding box center [405, 464] width 134 height 15
click at [509, 464] on span "Link" at bounding box center [514, 470] width 19 height 13
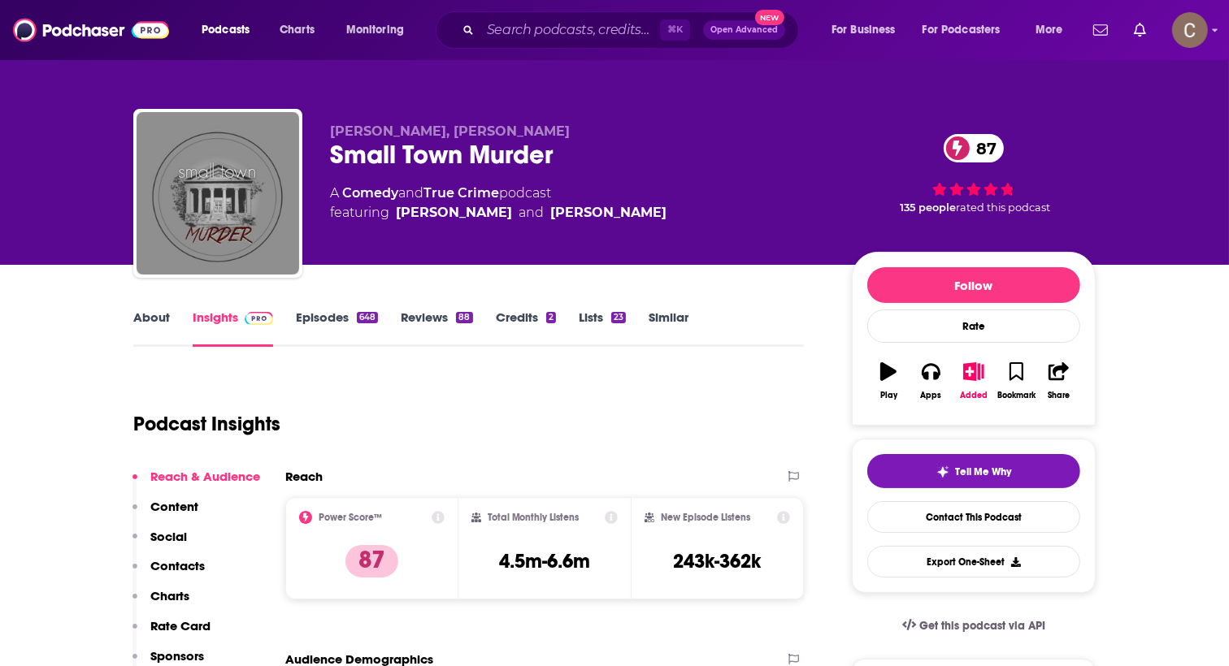
click at [346, 323] on link "Episodes 648" at bounding box center [337, 328] width 82 height 37
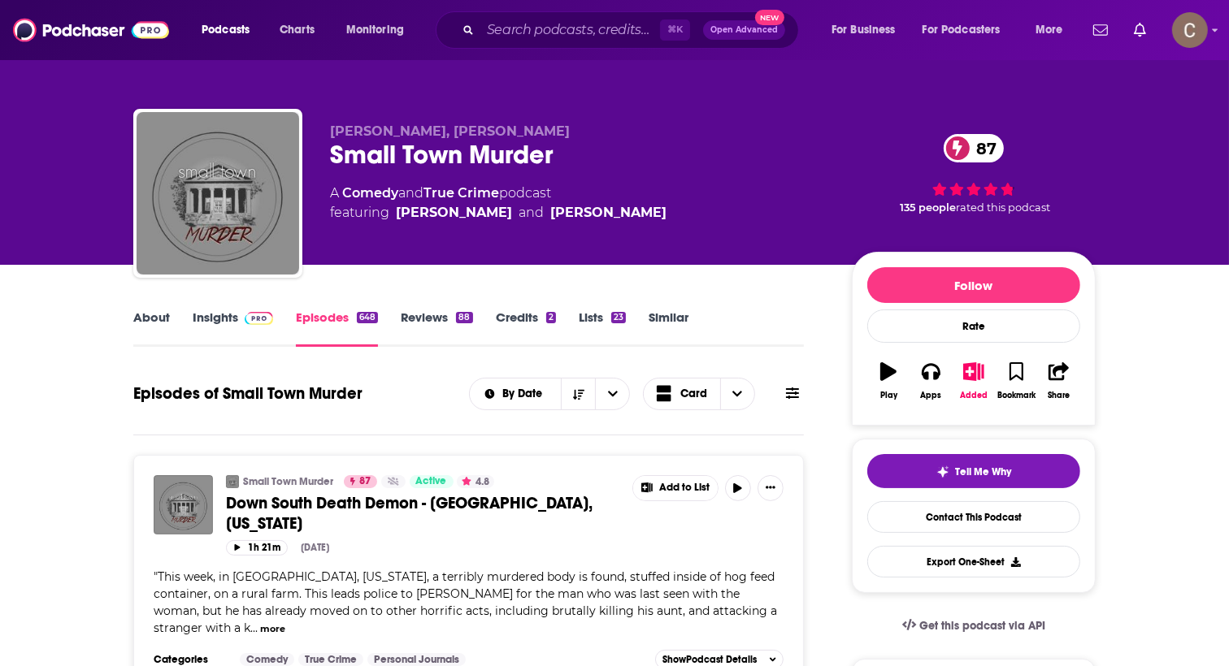
click at [236, 323] on link "Insights" at bounding box center [233, 328] width 80 height 37
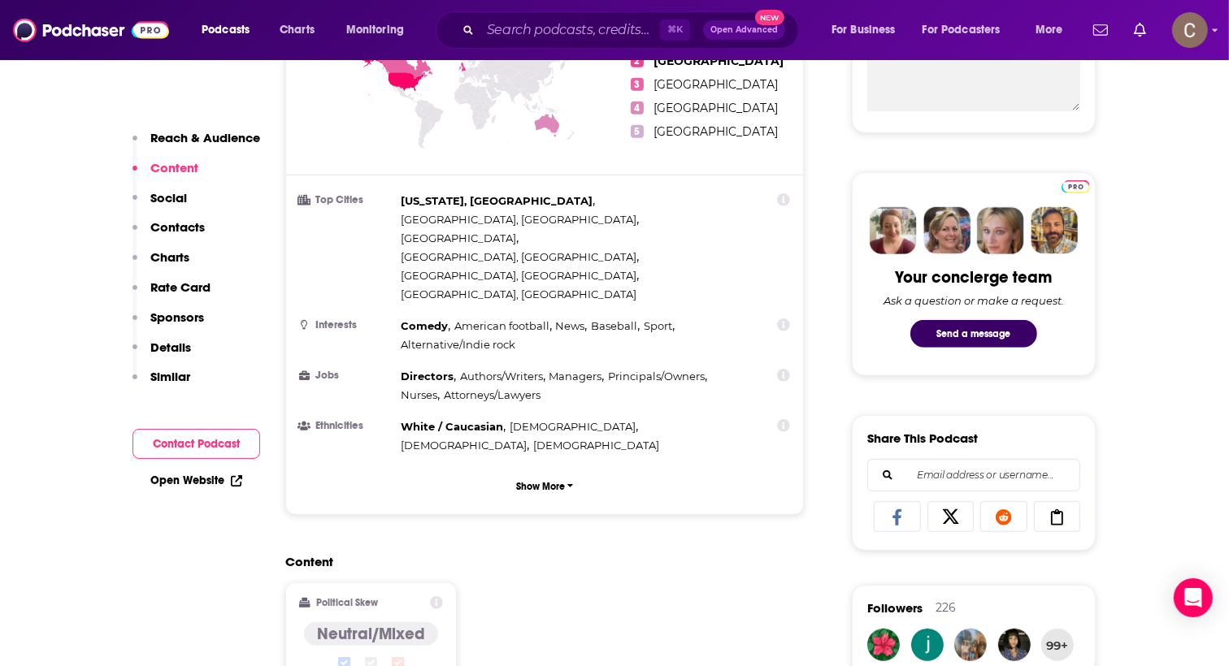
scroll to position [377, 0]
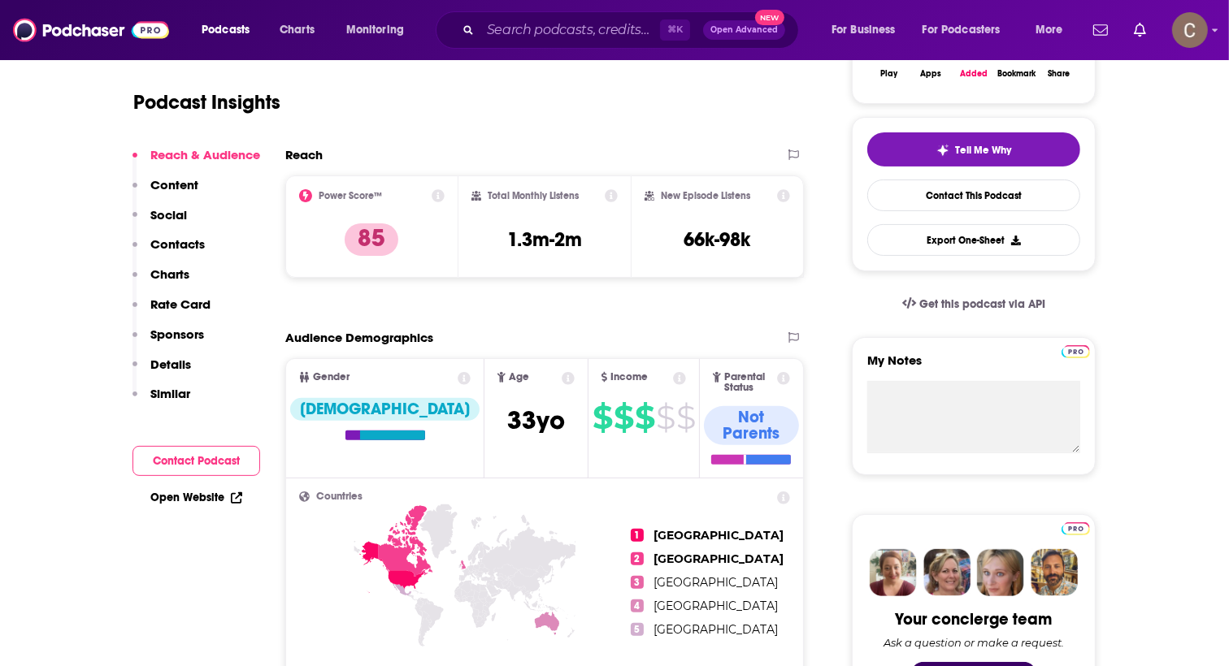
scroll to position [35, 0]
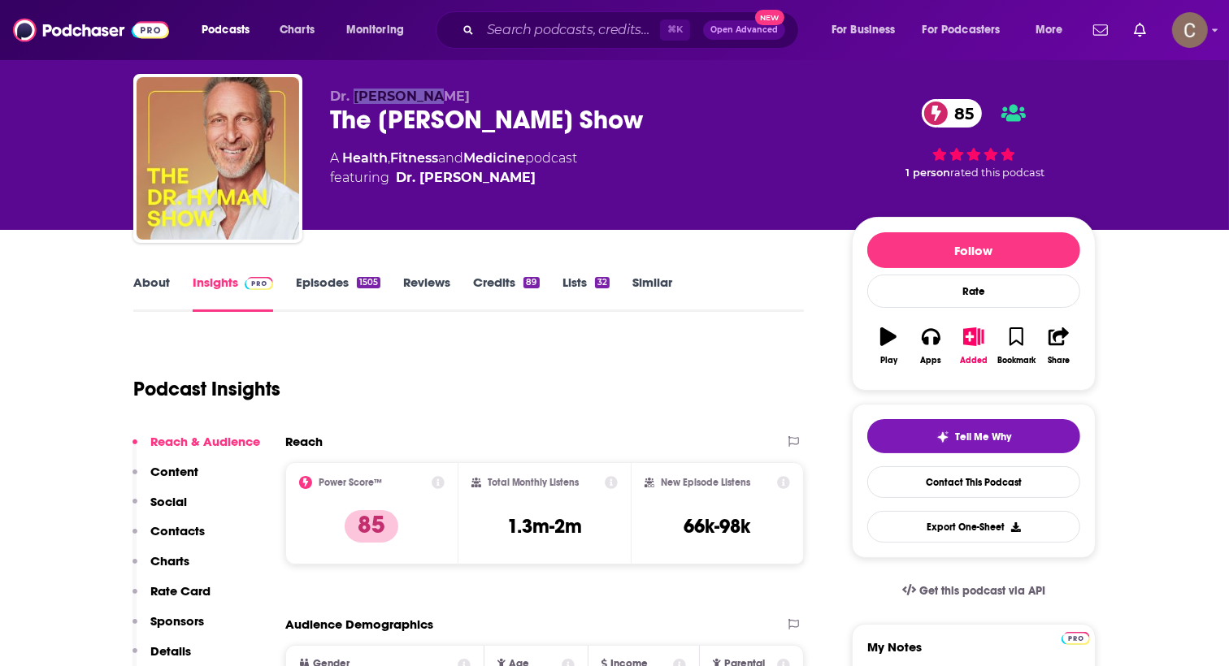
drag, startPoint x: 446, startPoint y: 98, endPoint x: 356, endPoint y: 99, distance: 90.2
click at [356, 99] on p "Dr. [PERSON_NAME]" at bounding box center [578, 96] width 496 height 15
copy span "[PERSON_NAME]"
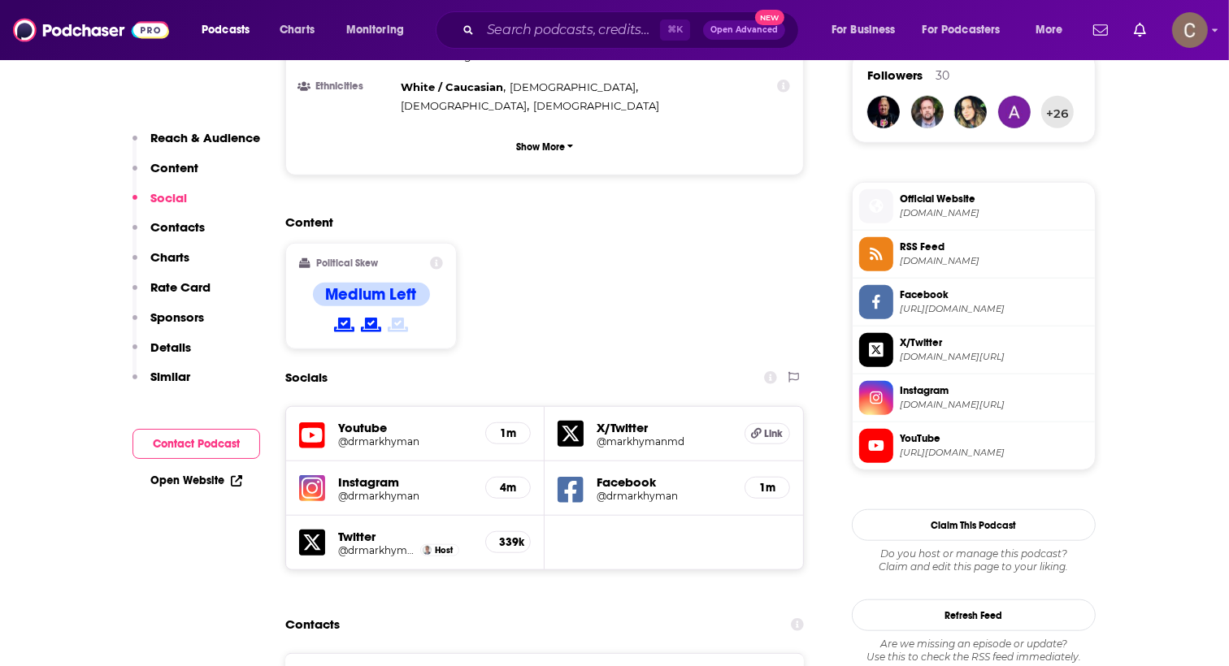
scroll to position [1228, 0]
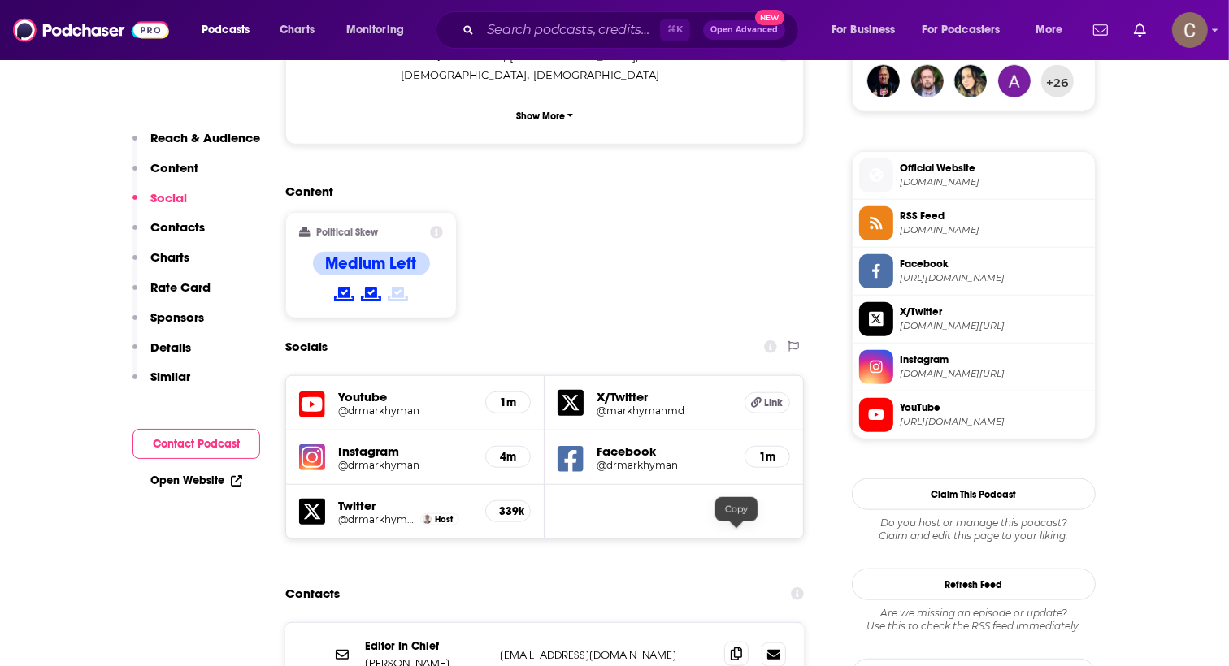
click at [733, 648] on icon at bounding box center [736, 654] width 11 height 13
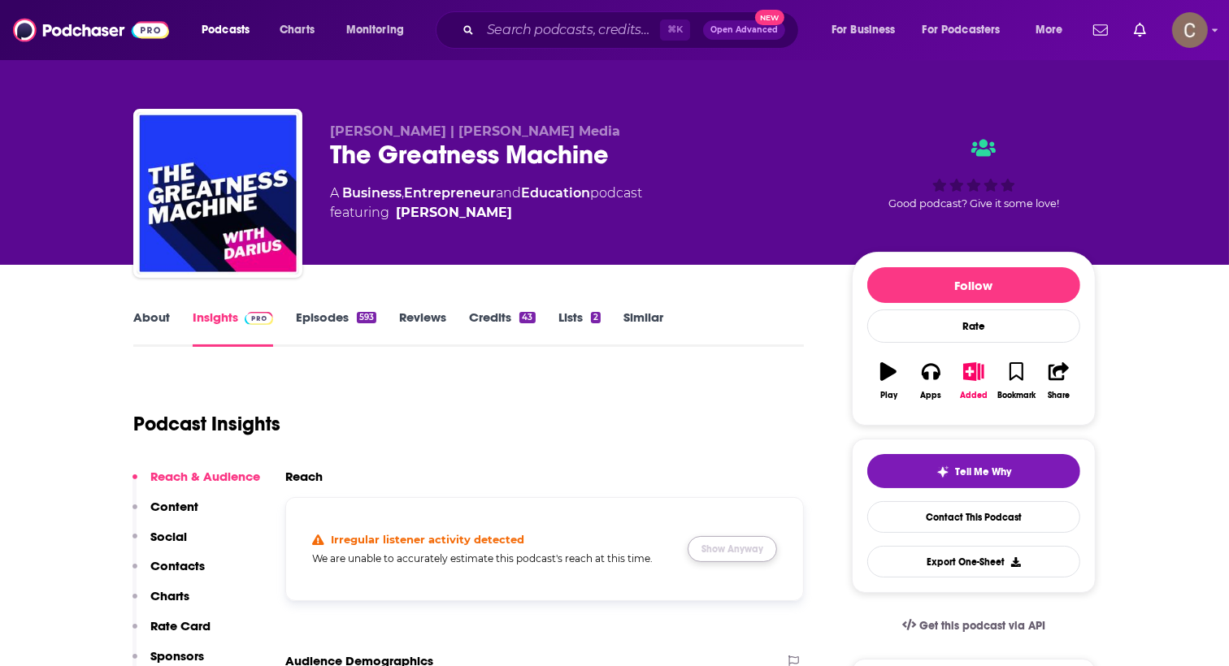
click at [742, 557] on button "Show Anyway" at bounding box center [732, 549] width 89 height 26
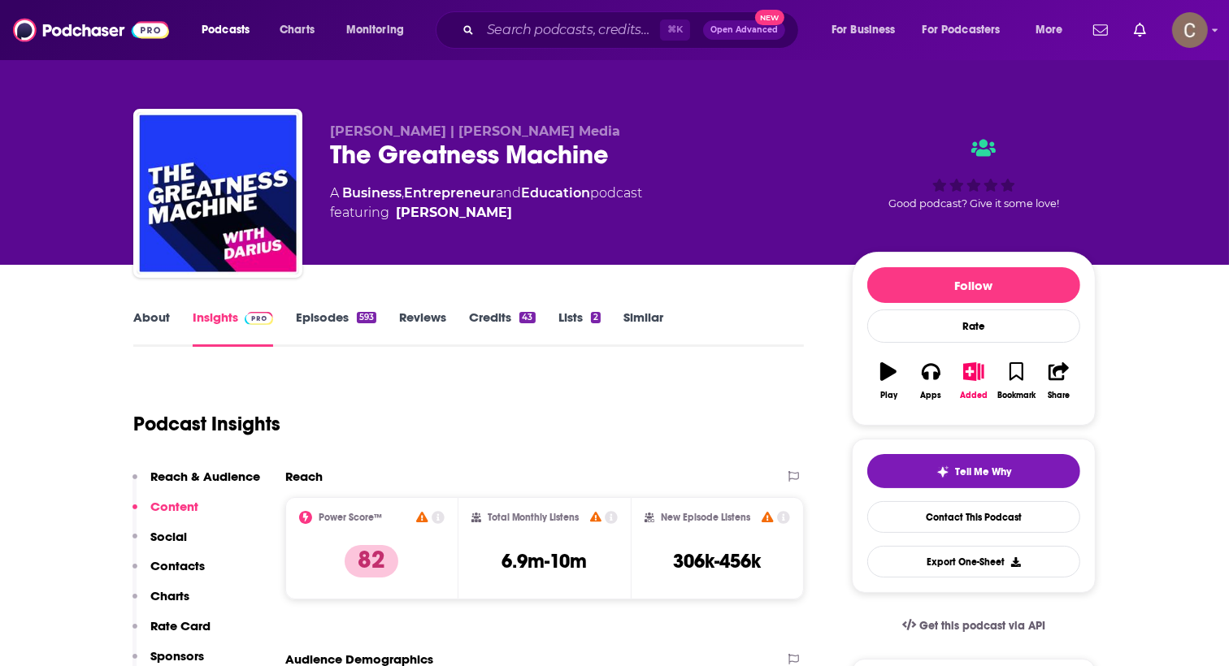
click at [319, 326] on link "Episodes 593" at bounding box center [336, 328] width 80 height 37
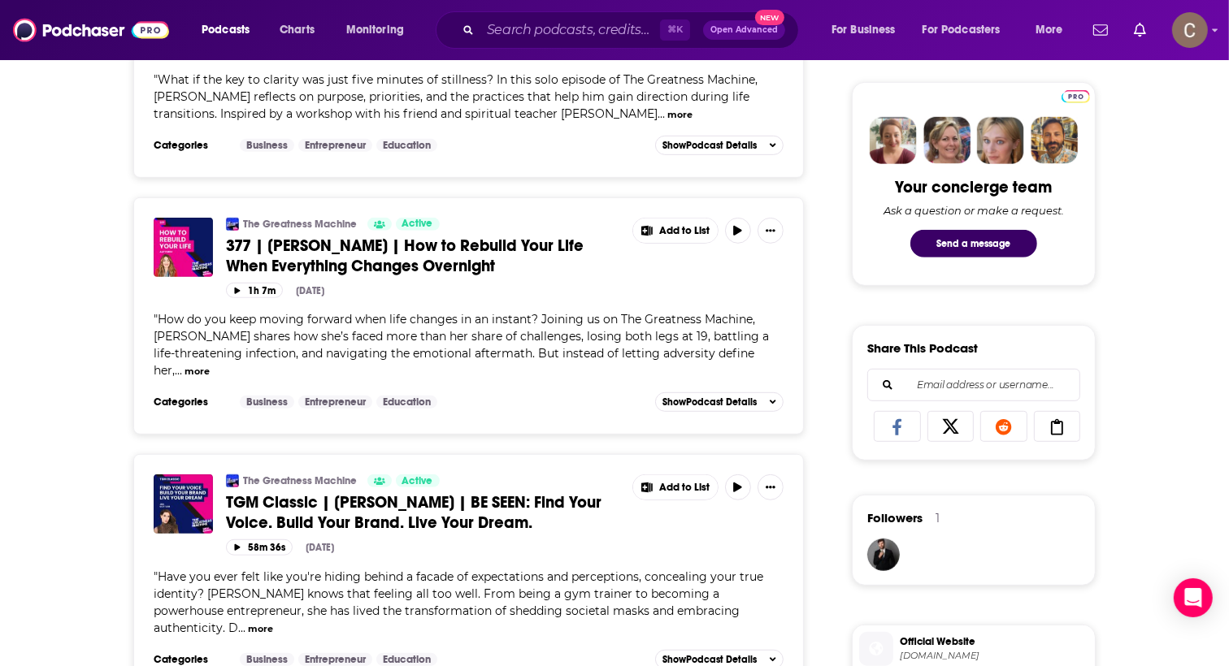
scroll to position [761, 0]
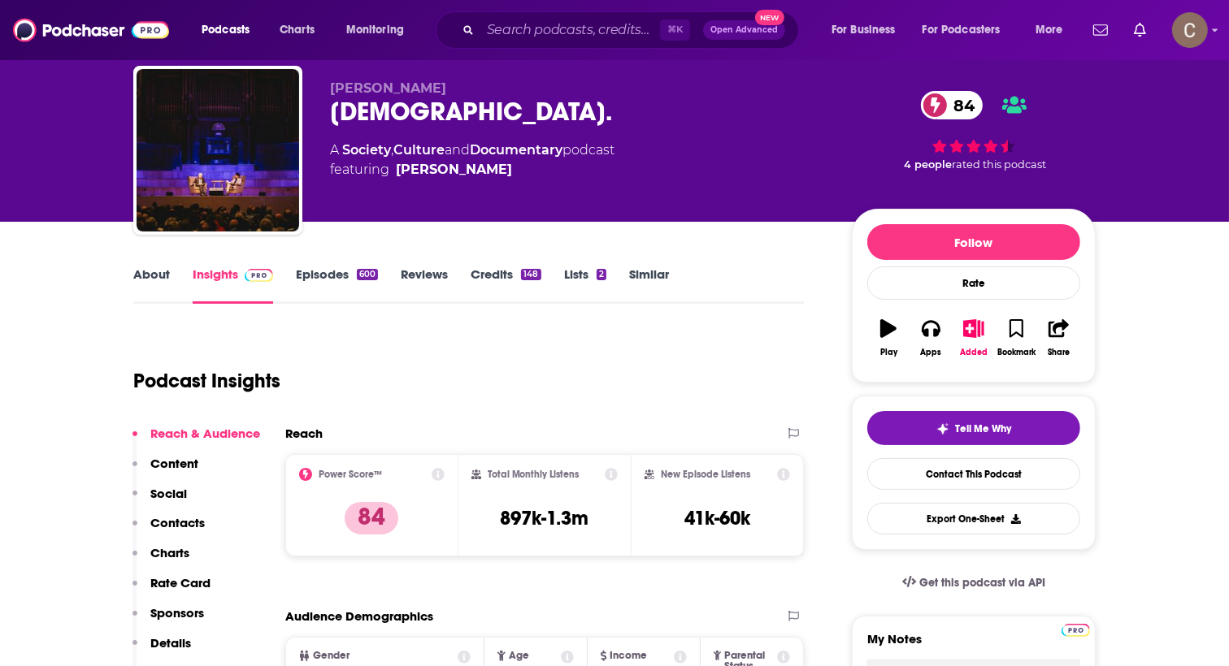
scroll to position [47, 0]
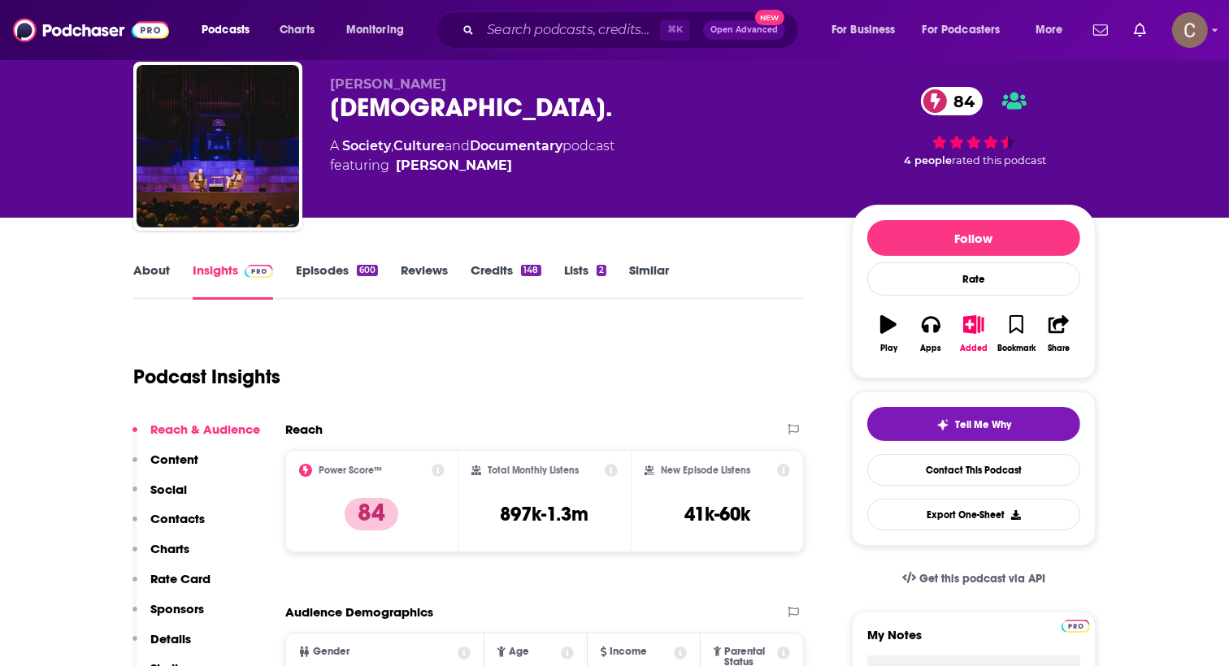
drag, startPoint x: 507, startPoint y: 167, endPoint x: 498, endPoint y: 175, distance: 12.1
click at [498, 175] on div "[PERSON_NAME] [DEMOGRAPHIC_DATA] 84 A Society , Culture and Documentary podcast…" at bounding box center [578, 141] width 496 height 130
copy span "[PERSON_NAME]"
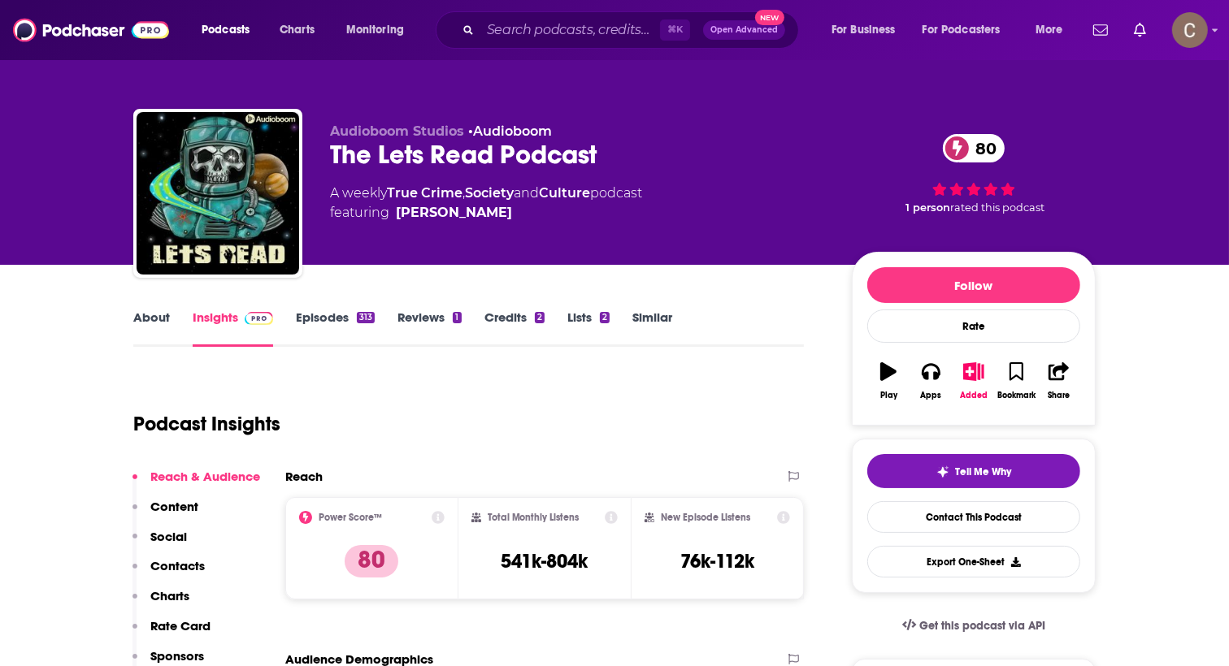
click at [141, 314] on link "About" at bounding box center [151, 328] width 37 height 37
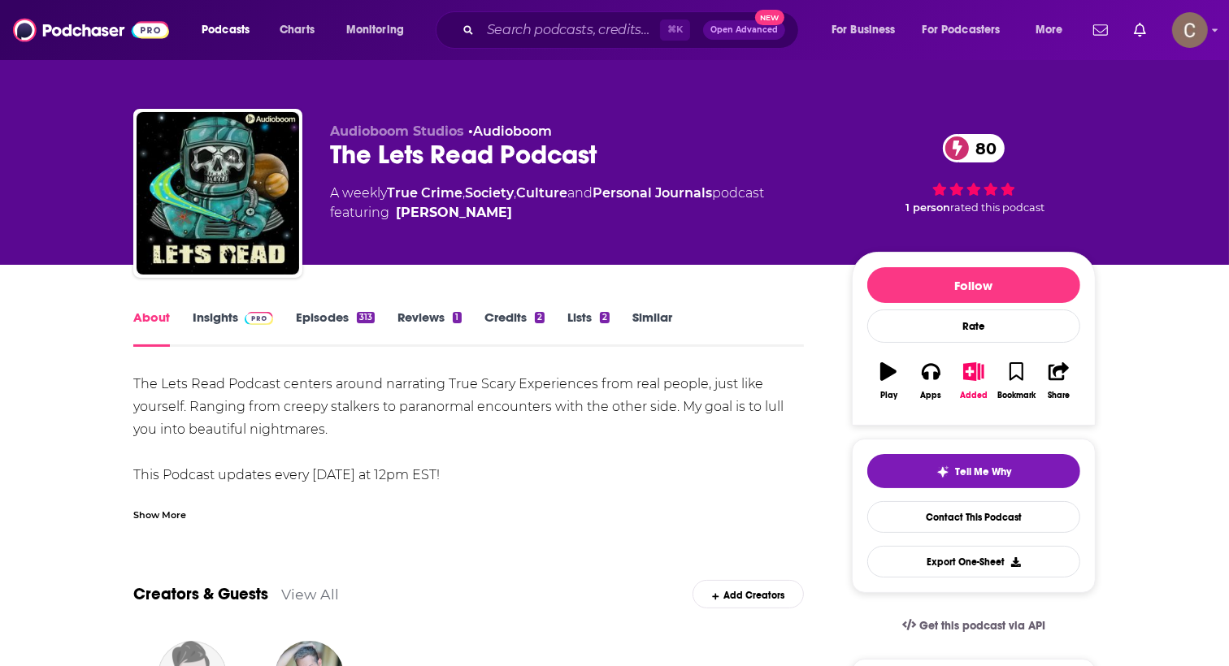
click at [228, 323] on link "Insights" at bounding box center [233, 328] width 80 height 37
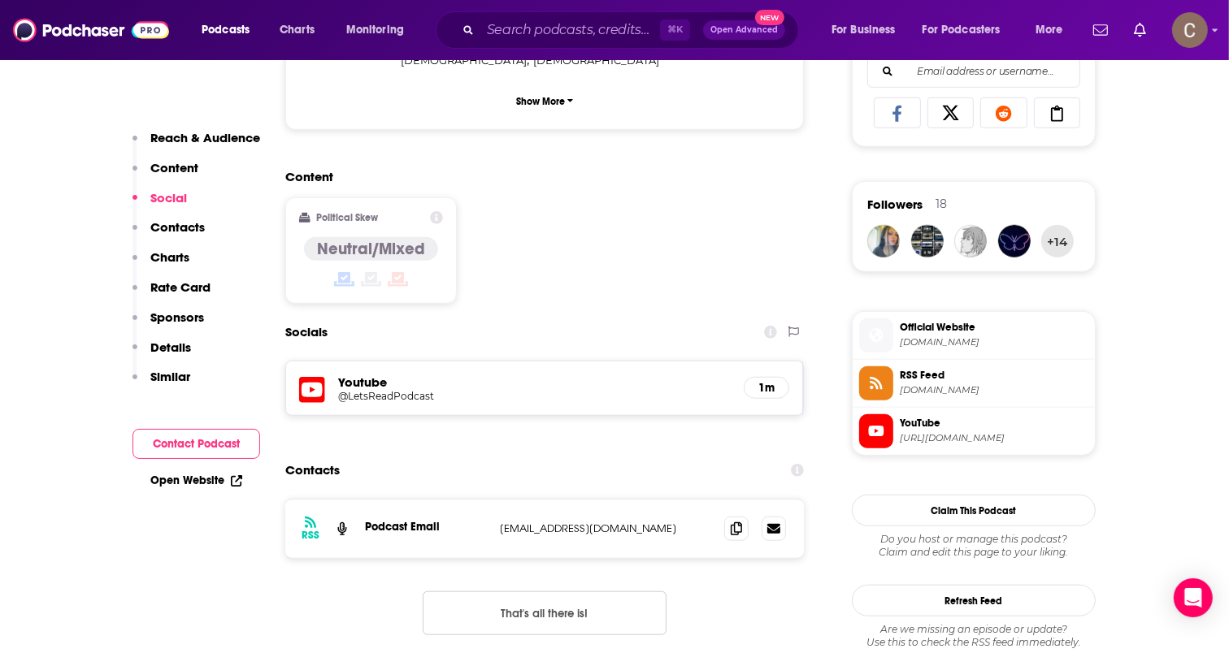
scroll to position [566, 0]
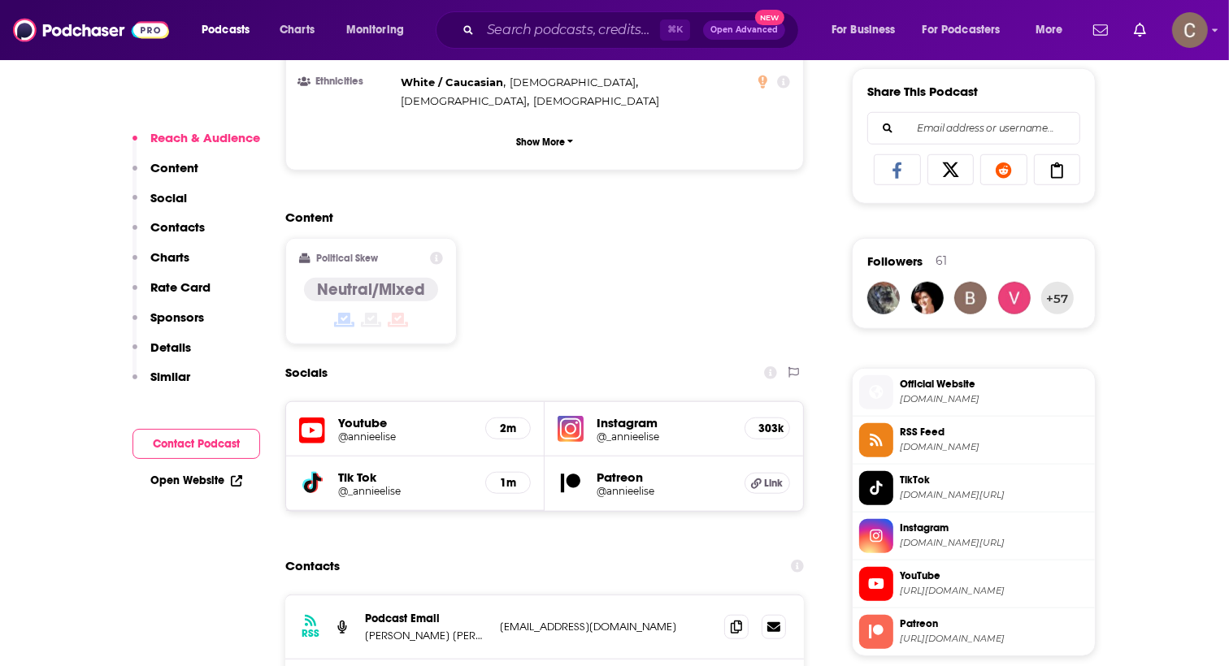
scroll to position [1230, 0]
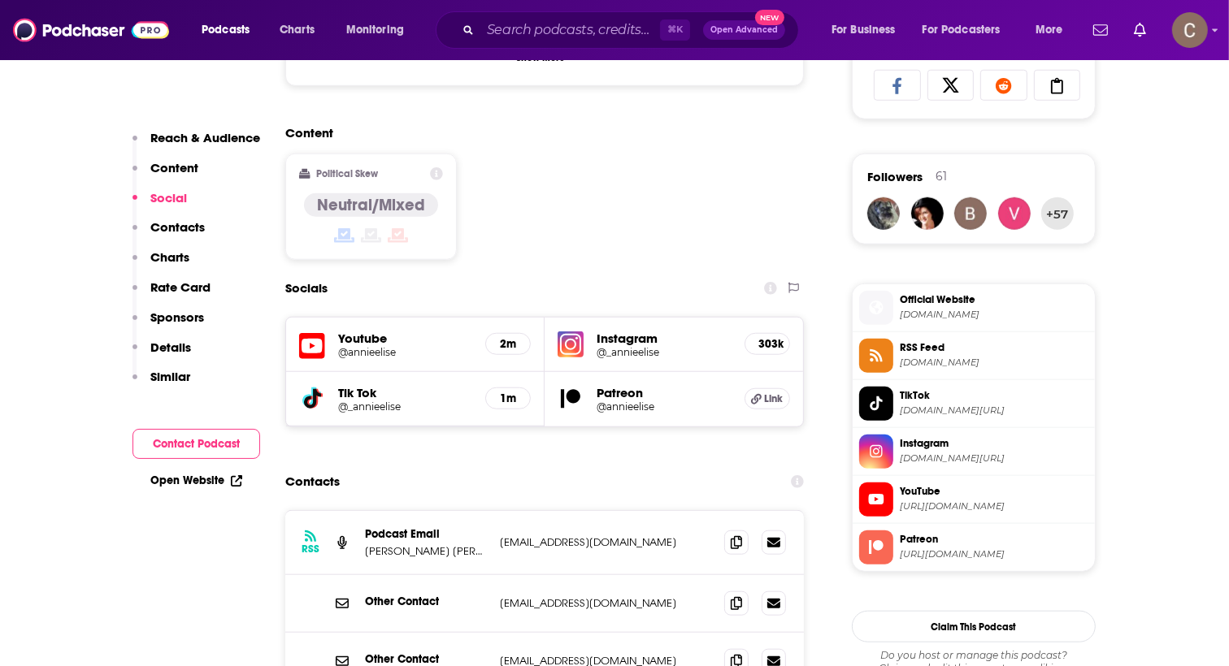
click at [674, 401] on h5 "@annieelise" at bounding box center [663, 407] width 135 height 12
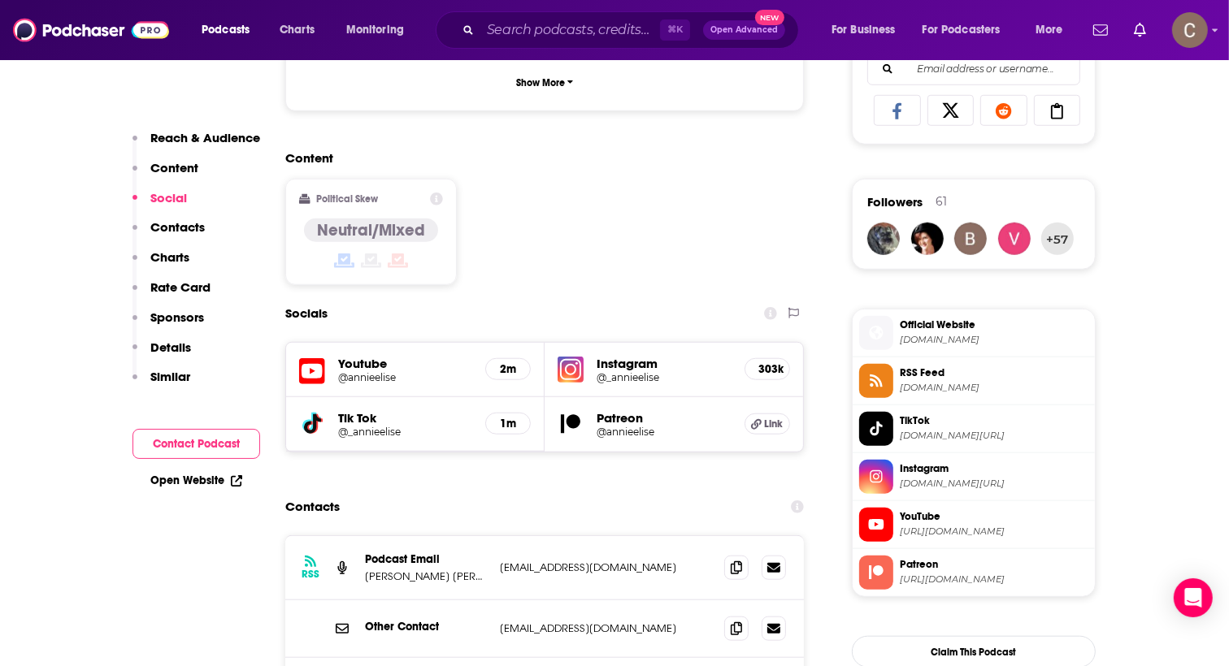
scroll to position [1219, 0]
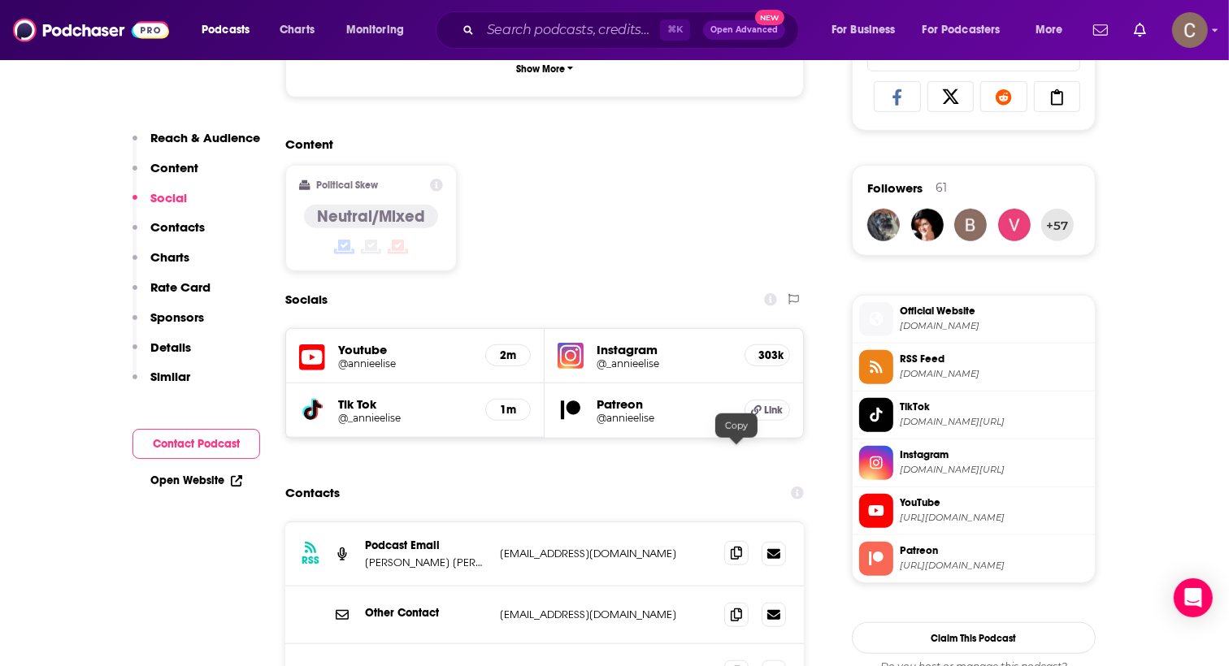
click at [742, 541] on span at bounding box center [736, 553] width 24 height 24
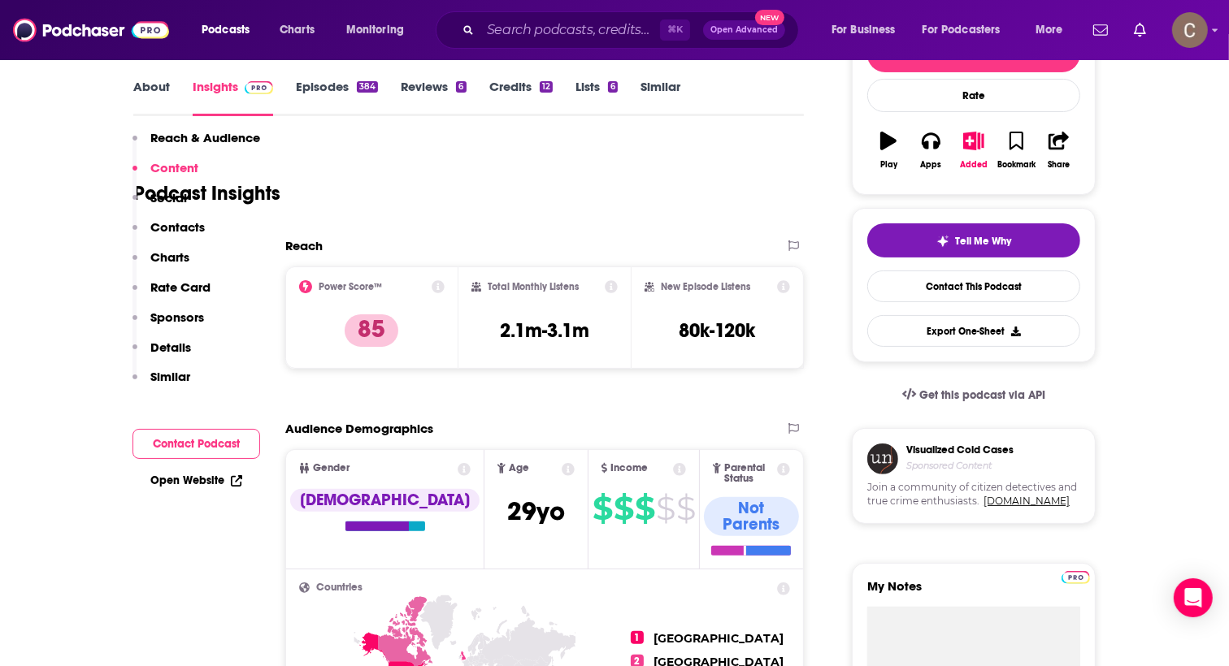
scroll to position [0, 0]
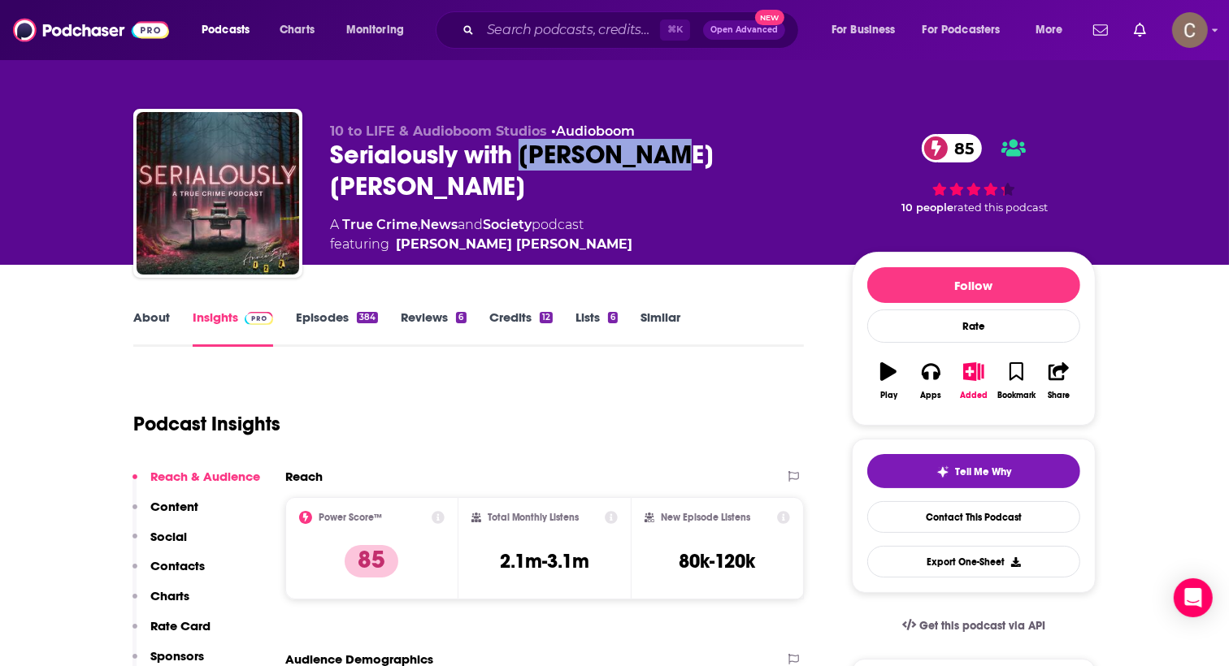
drag, startPoint x: 524, startPoint y: 157, endPoint x: 651, endPoint y: 156, distance: 126.8
click at [651, 156] on div "Serialously with [PERSON_NAME] [PERSON_NAME] 85" at bounding box center [578, 170] width 496 height 63
copy h2 "[PERSON_NAME] [PERSON_NAME]"
